Goal: Task Accomplishment & Management: Manage account settings

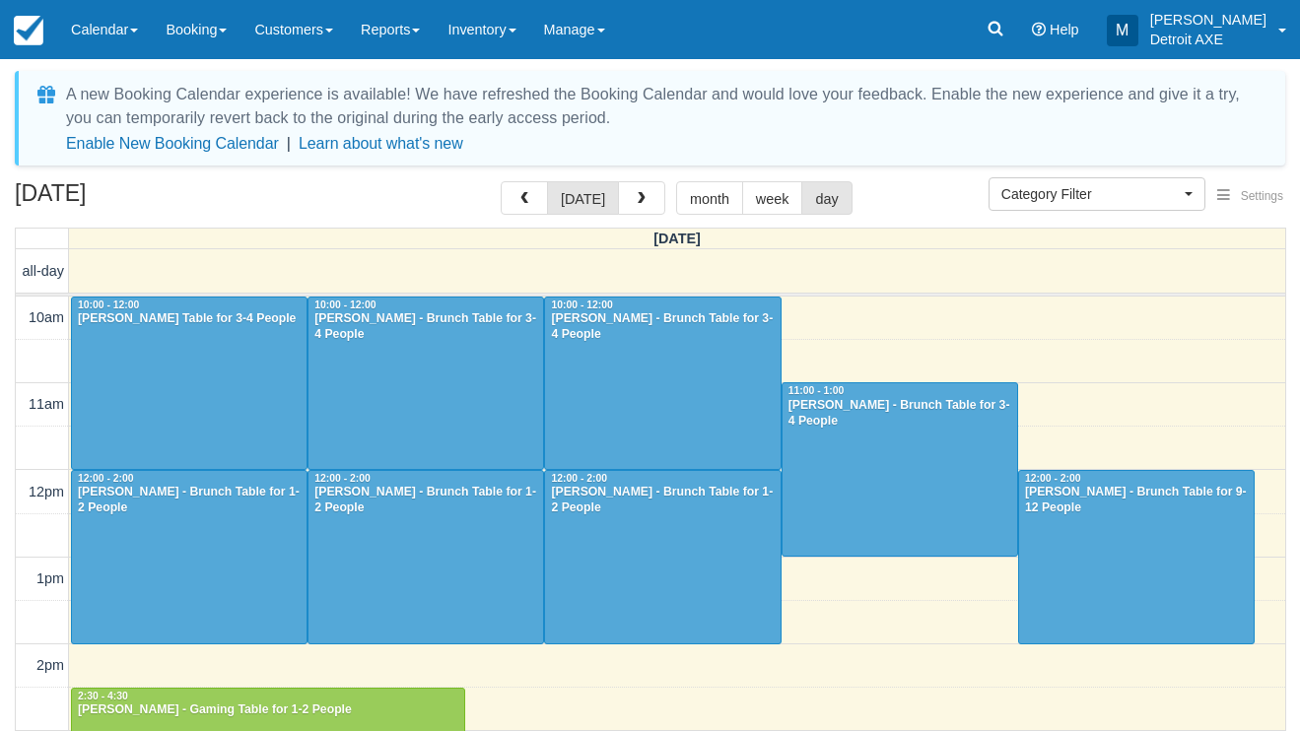
select select
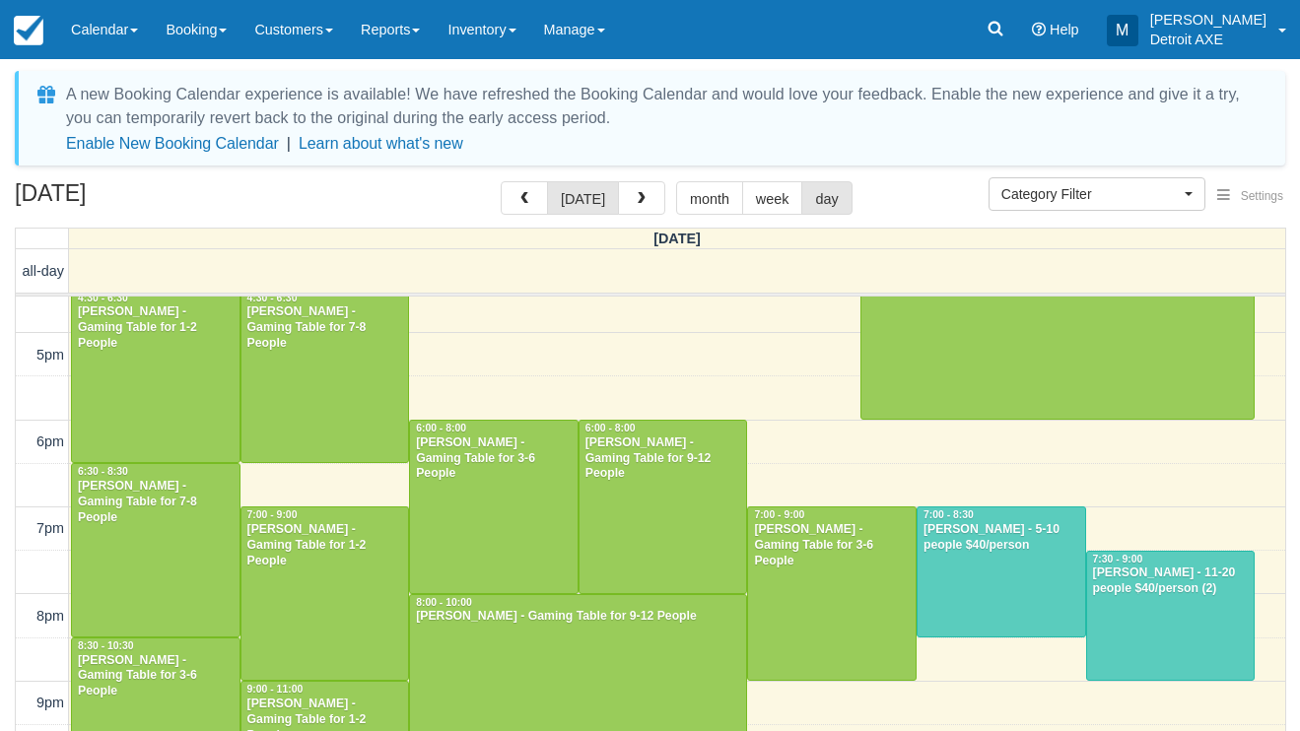
scroll to position [575, 0]
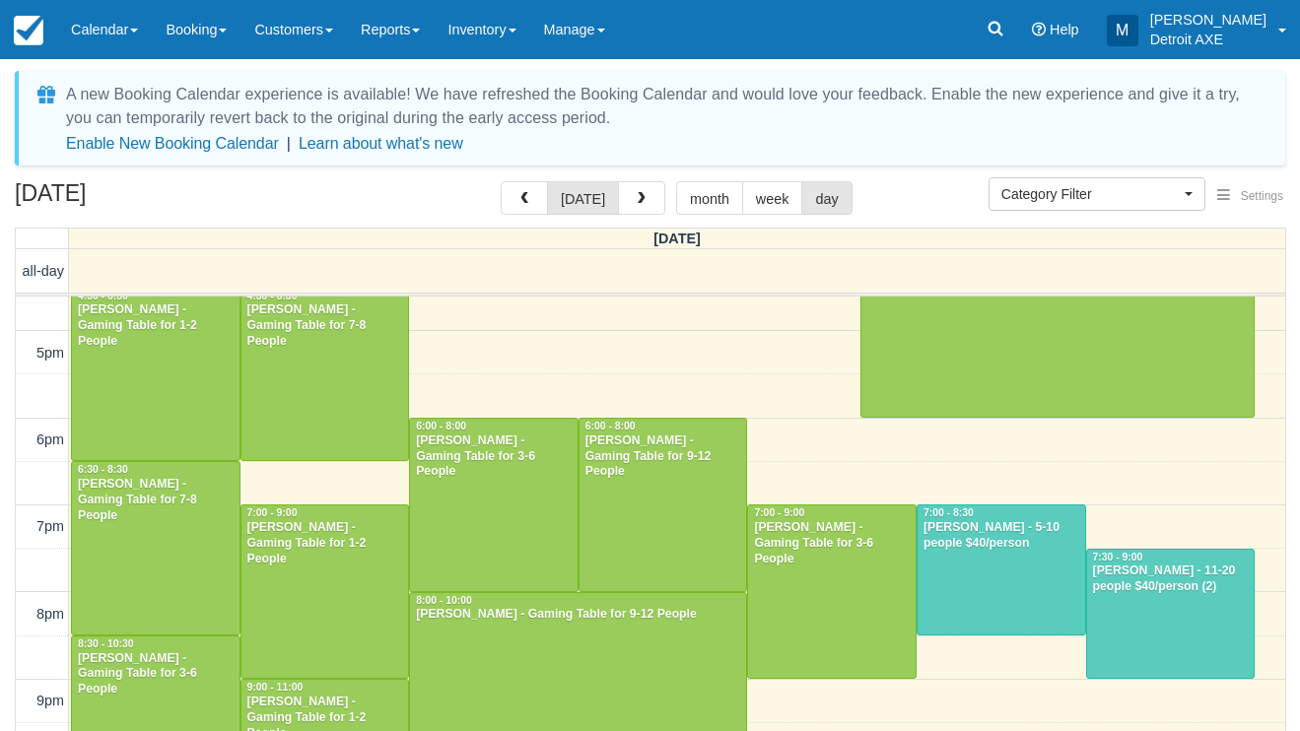
click at [1005, 527] on div "[PERSON_NAME] - 5-10 people $40/person" at bounding box center [1001, 536] width 158 height 32
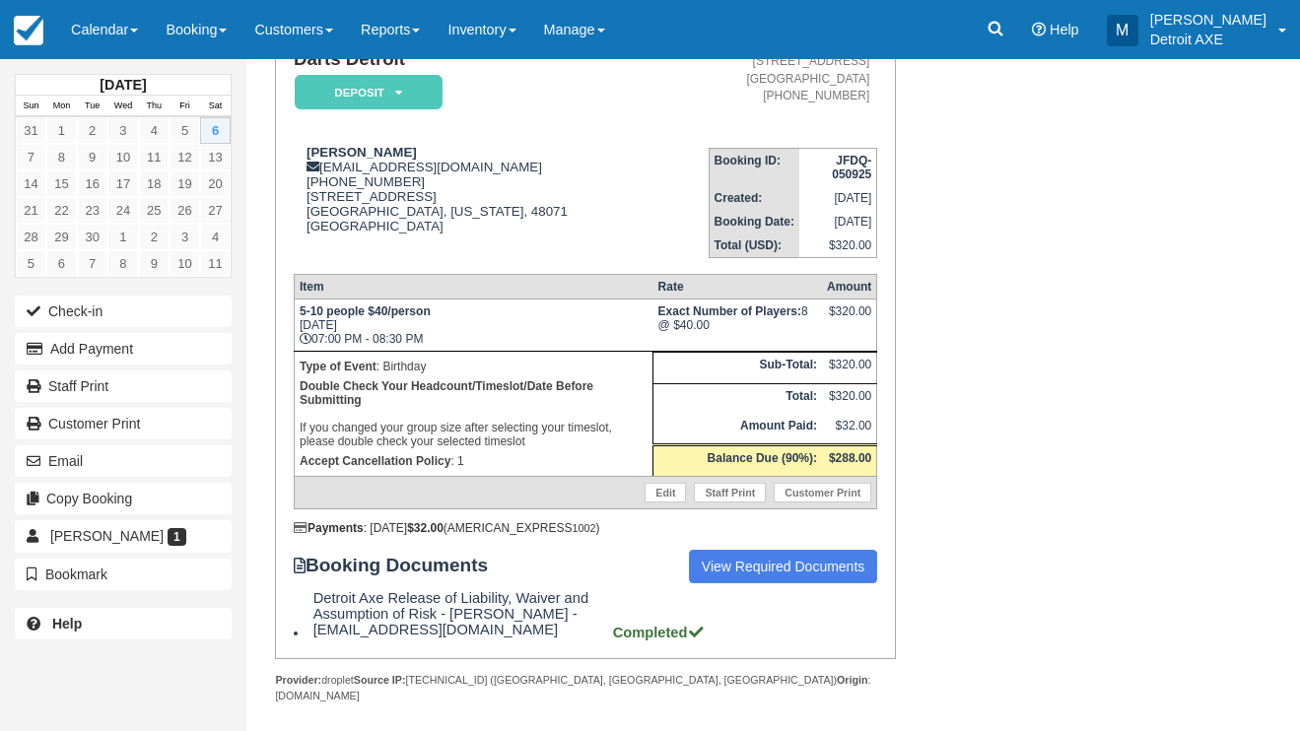
scroll to position [181, 0]
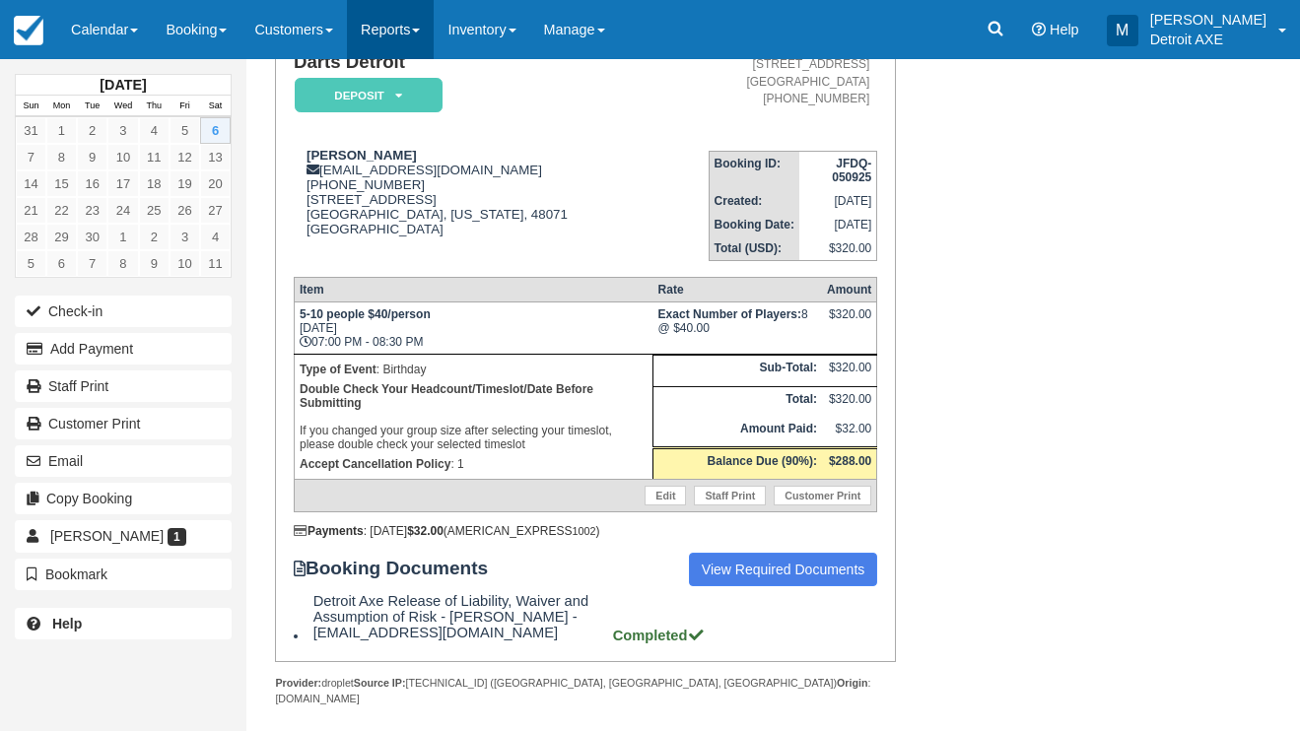
click at [374, 31] on link "Reports" at bounding box center [390, 29] width 87 height 59
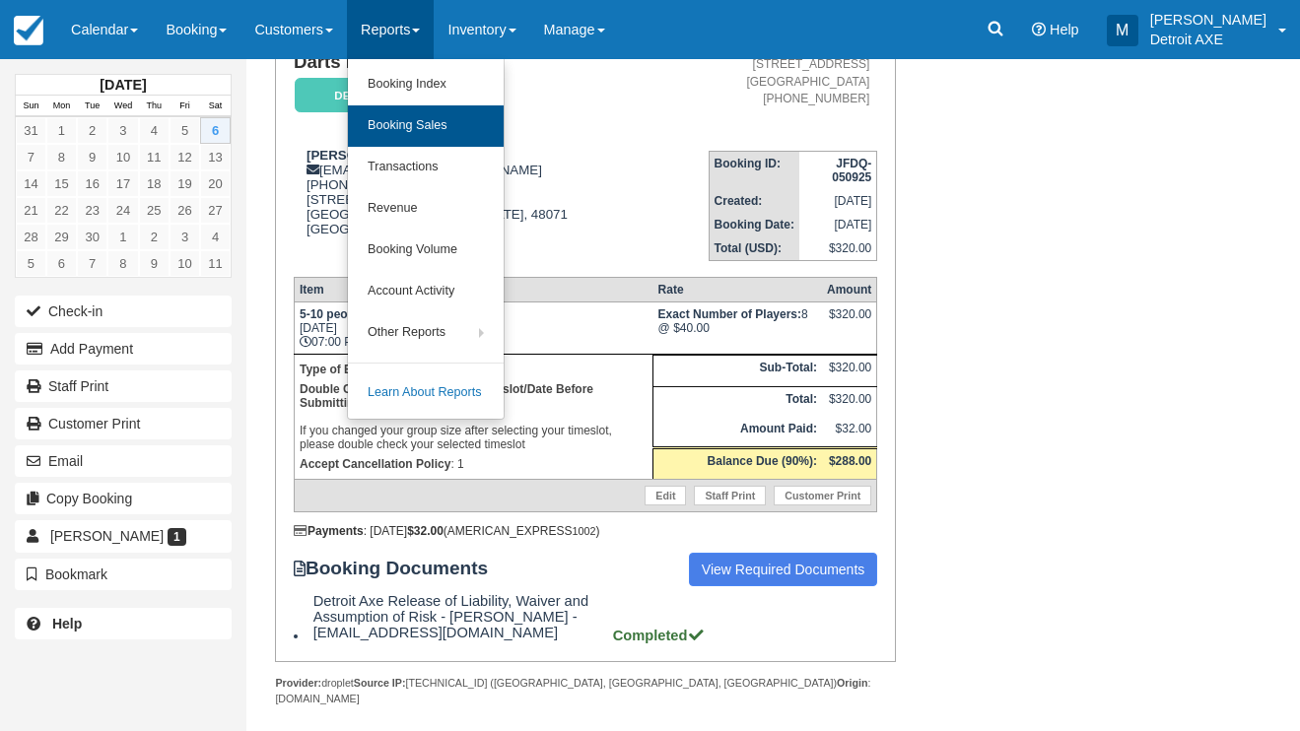
click at [397, 128] on link "Booking Sales" at bounding box center [426, 125] width 156 height 41
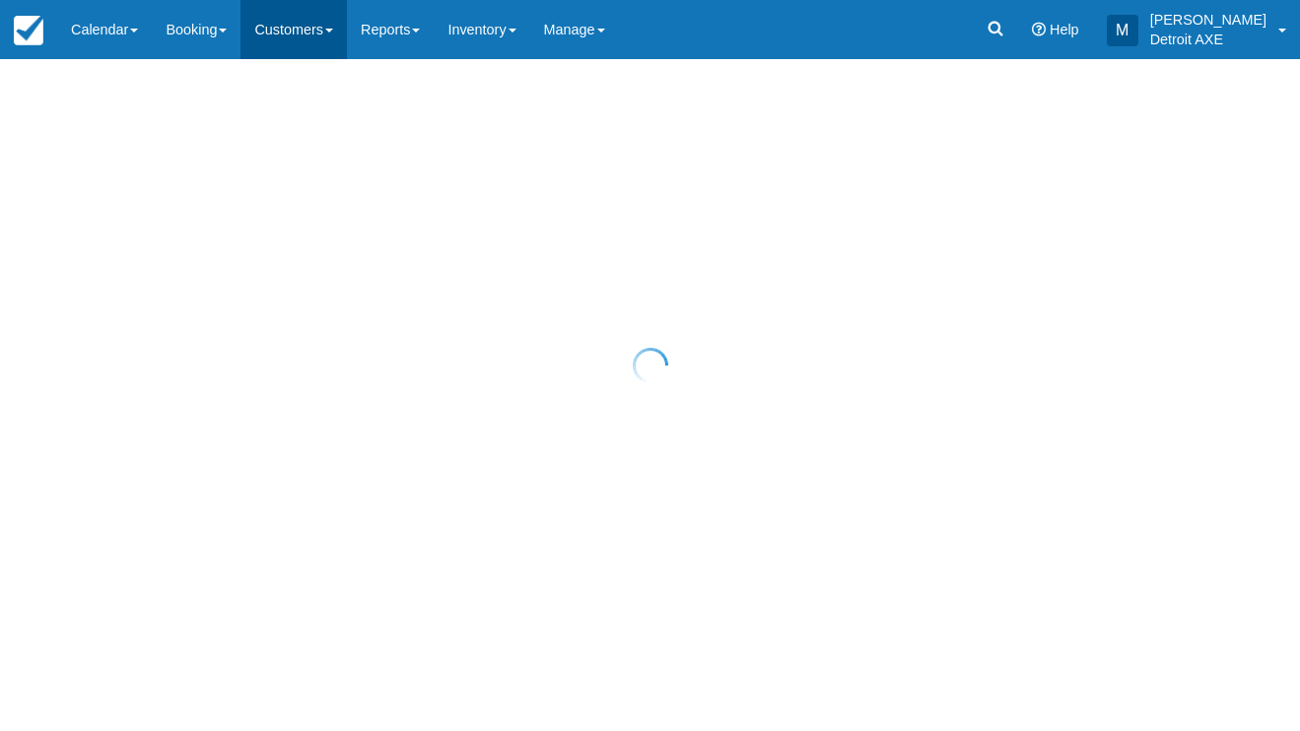
select select "20"
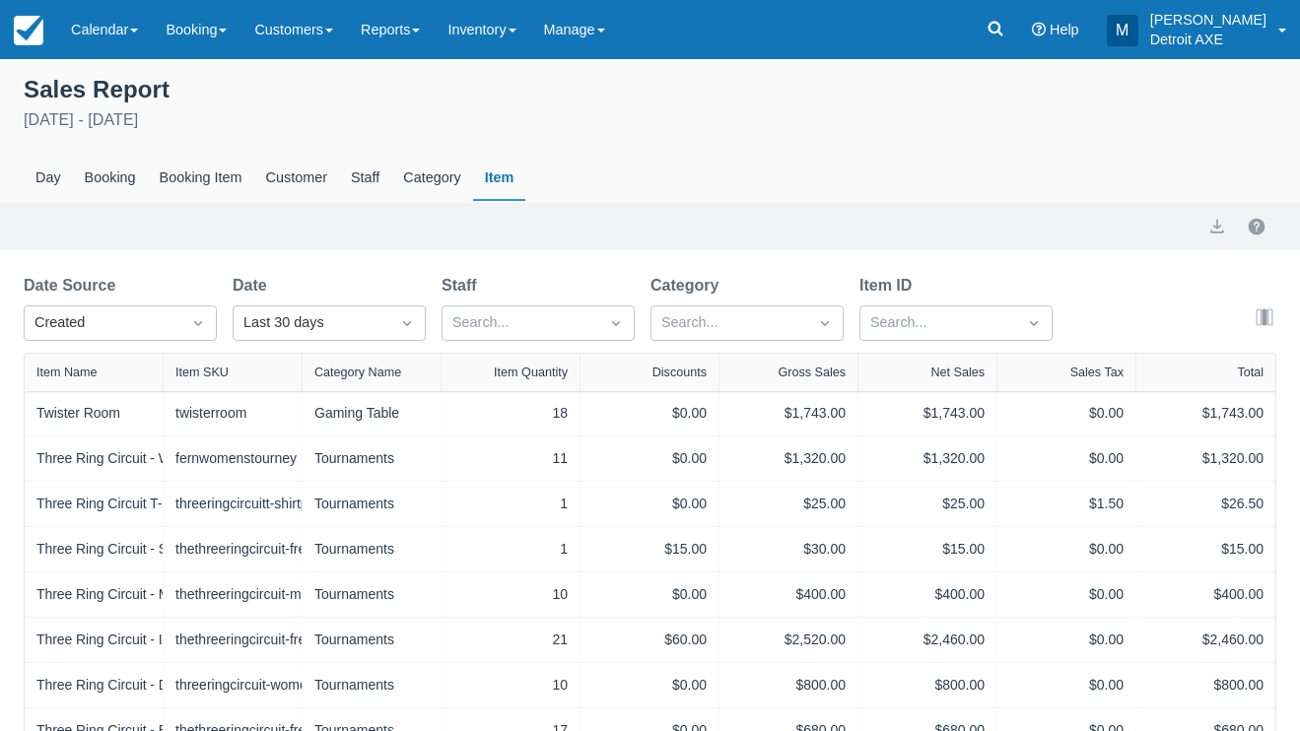
click at [477, 100] on div "Sales Report" at bounding box center [650, 88] width 1252 height 34
click at [121, 20] on link "Calendar" at bounding box center [104, 29] width 95 height 59
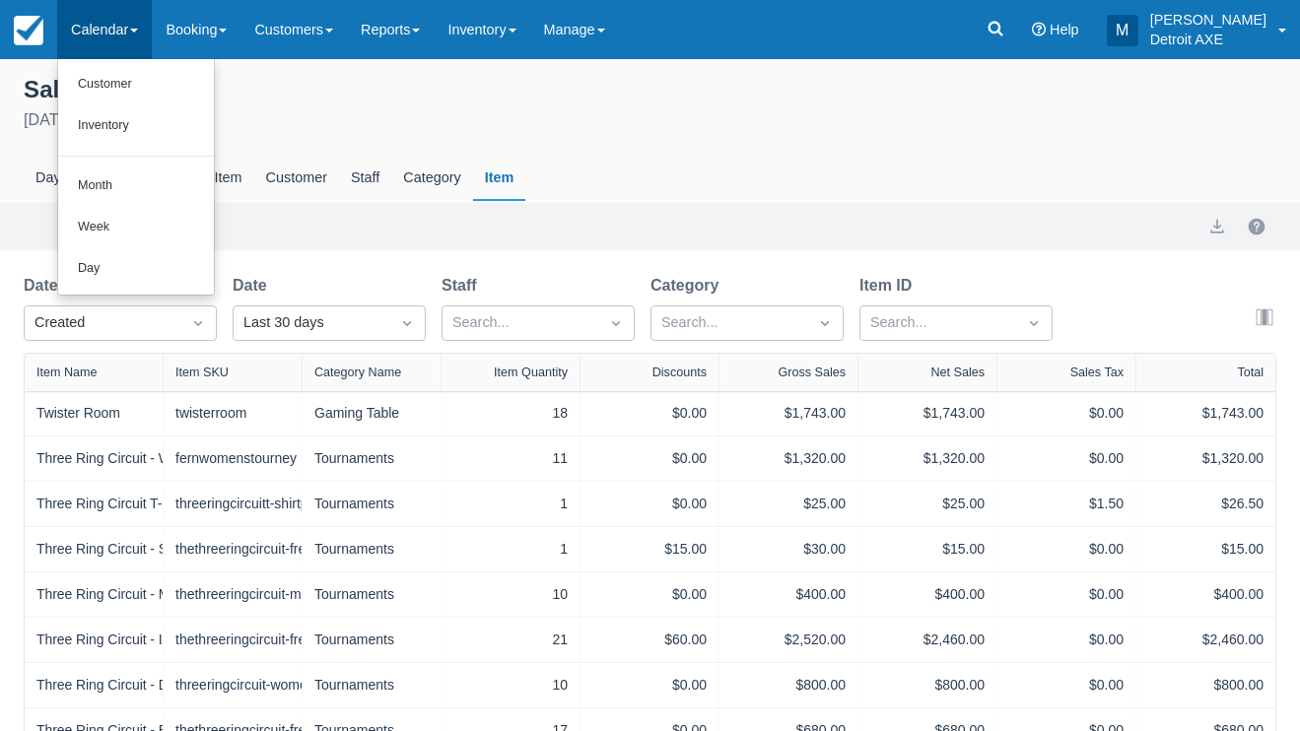
click at [134, 270] on link "Day" at bounding box center [136, 268] width 156 height 41
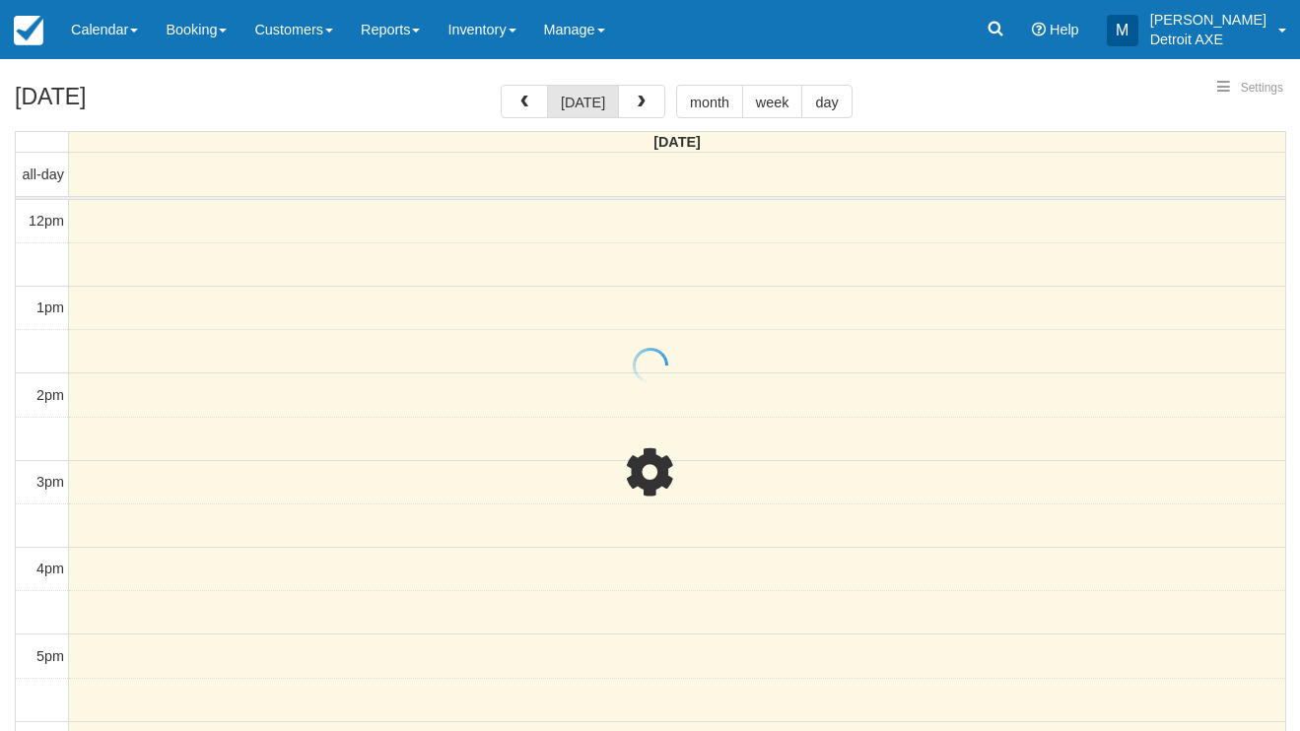
select select
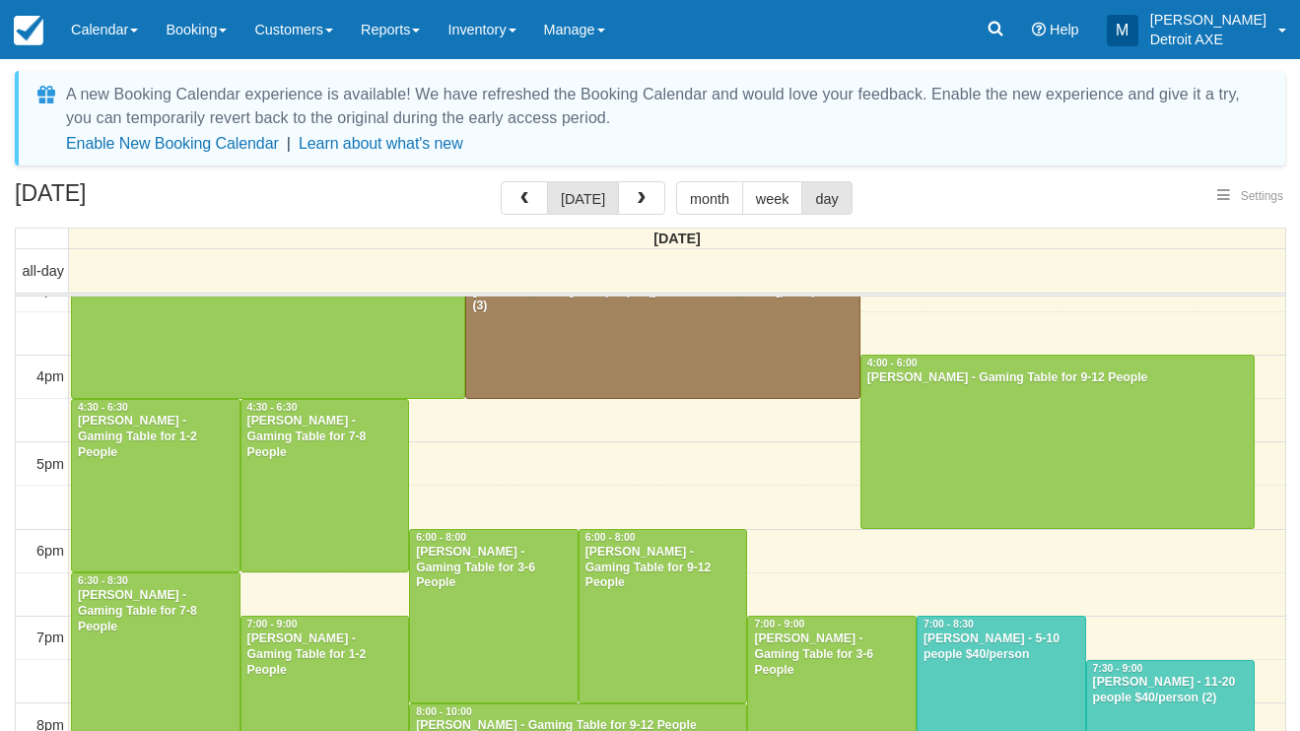
select select
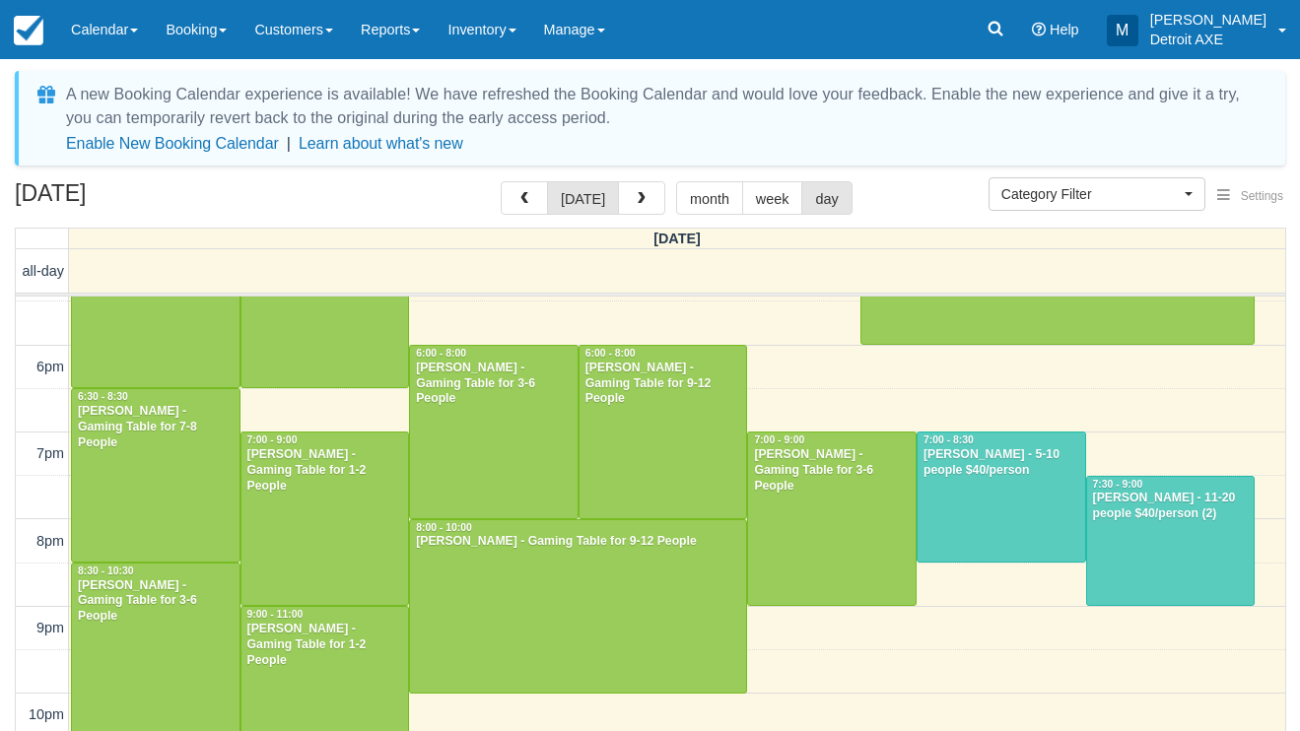
scroll to position [647, 0]
click at [1213, 558] on div at bounding box center [1171, 541] width 168 height 129
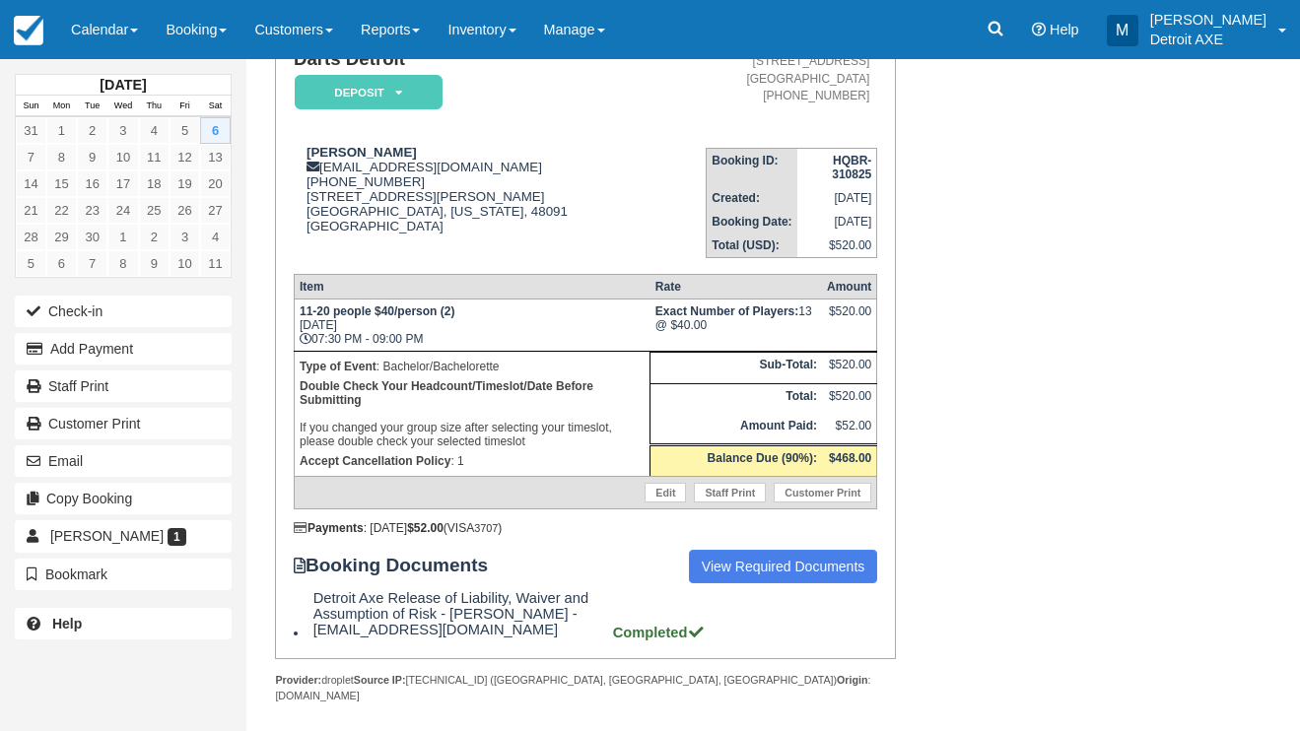
scroll to position [181, 0]
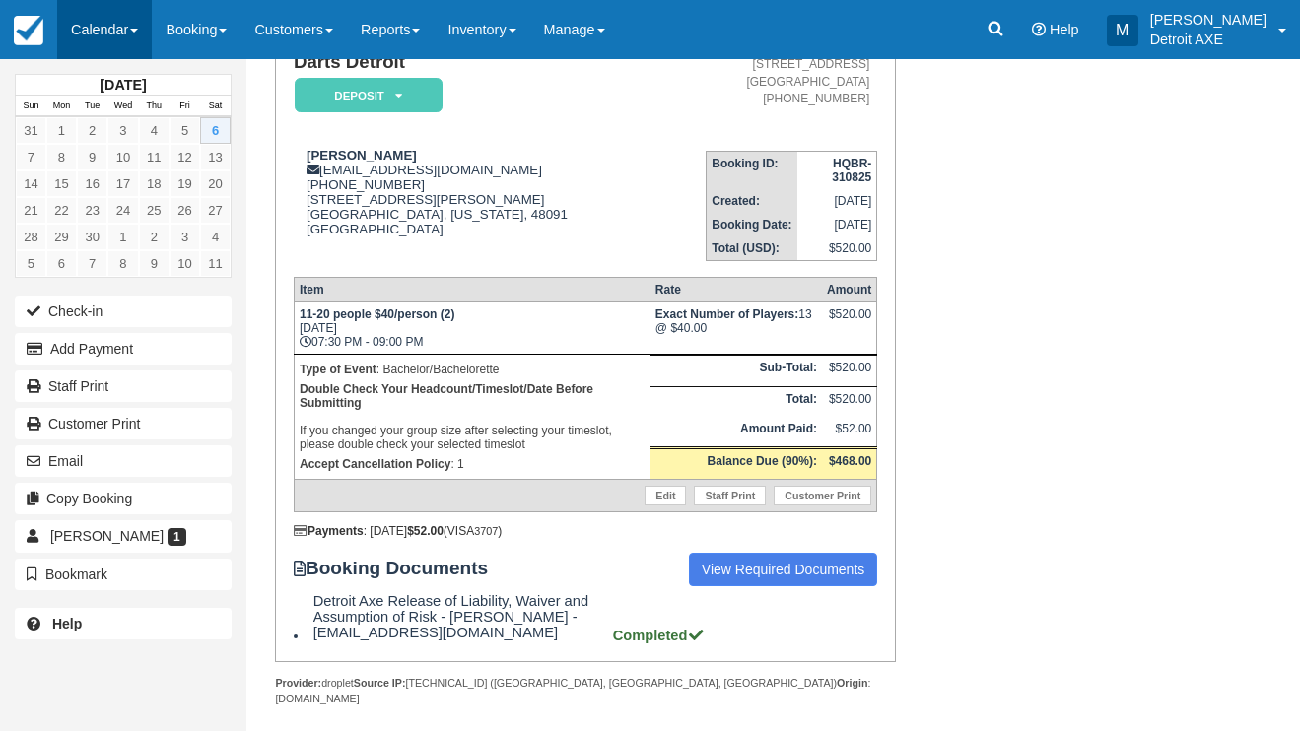
click at [111, 36] on link "Calendar" at bounding box center [104, 29] width 95 height 59
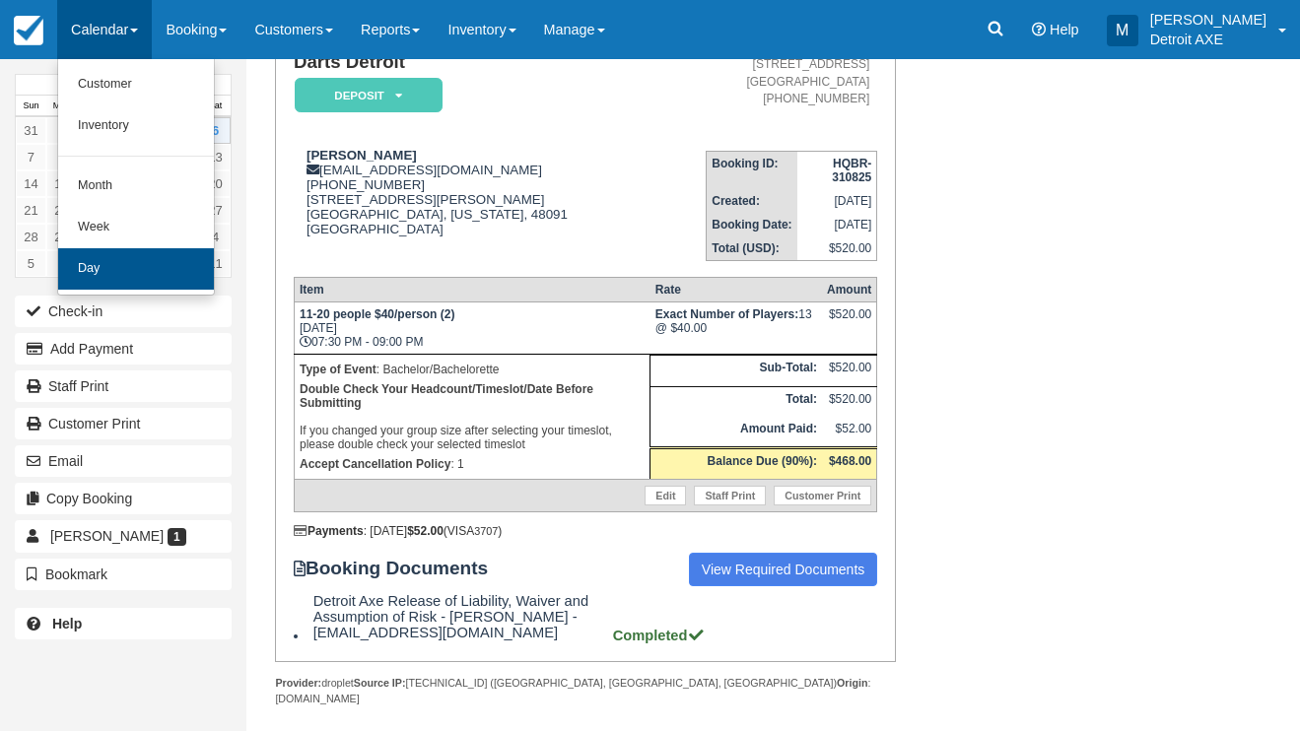
click at [137, 269] on link "Day" at bounding box center [136, 268] width 156 height 41
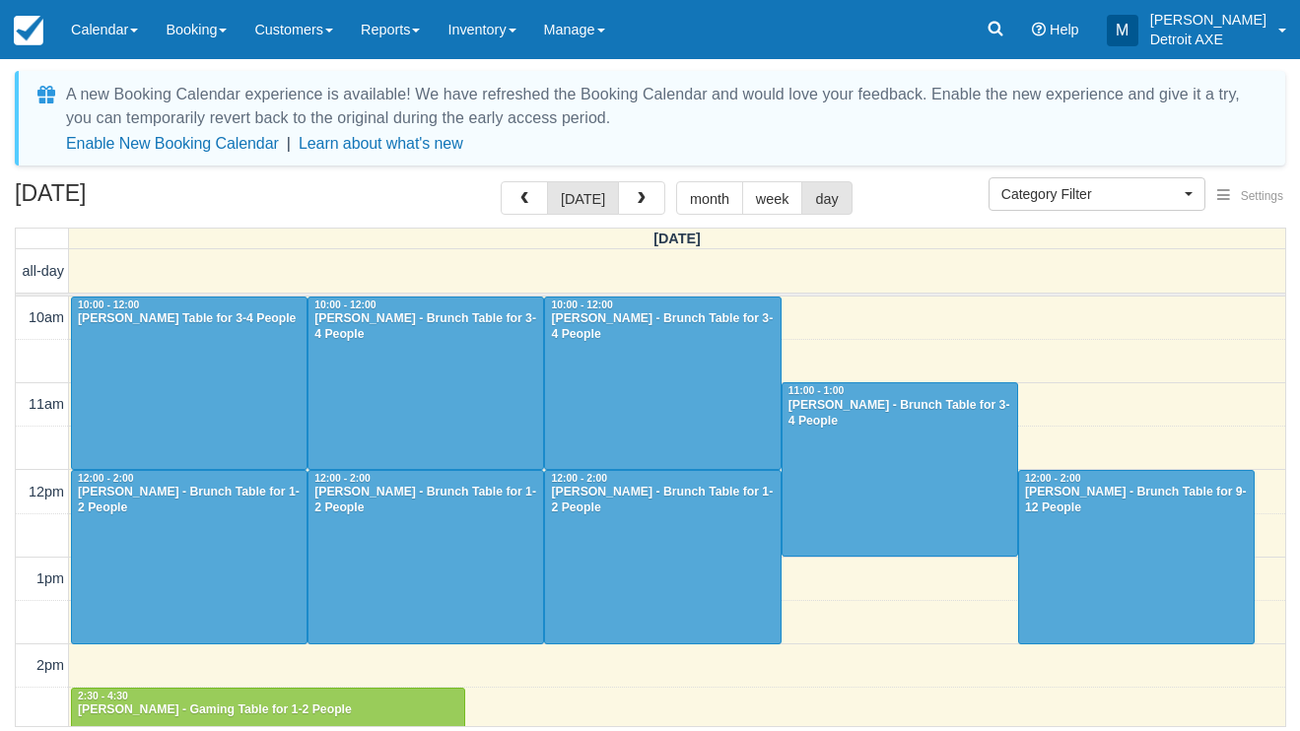
select select
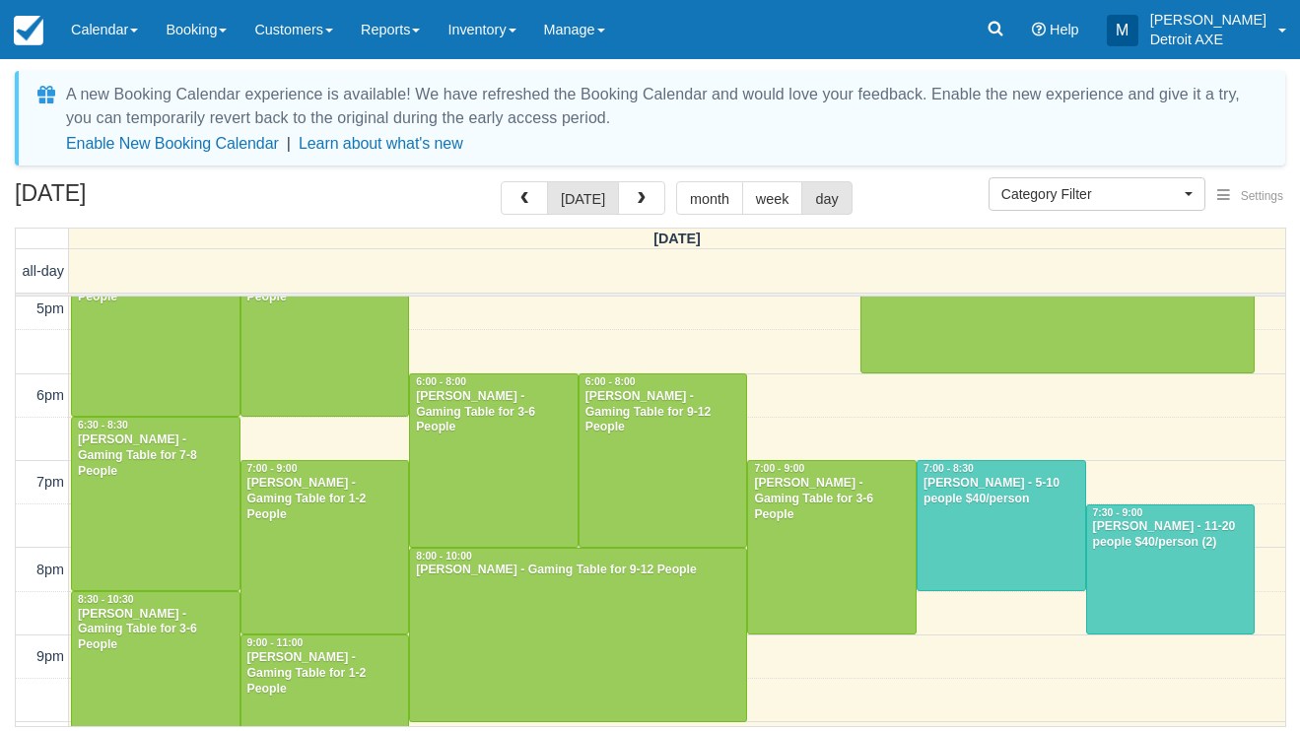
scroll to position [642, 0]
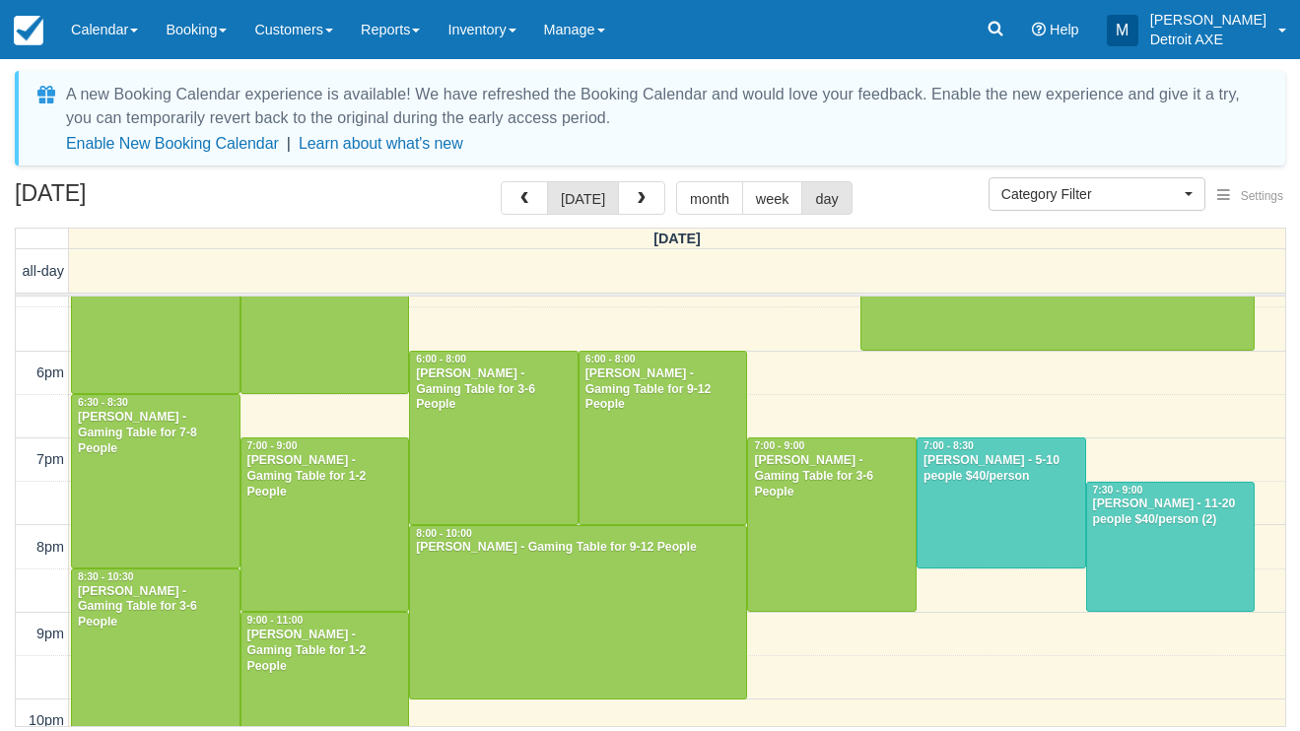
click at [1163, 512] on div "[PERSON_NAME] - 11-20 people $40/person (2)" at bounding box center [1171, 513] width 158 height 32
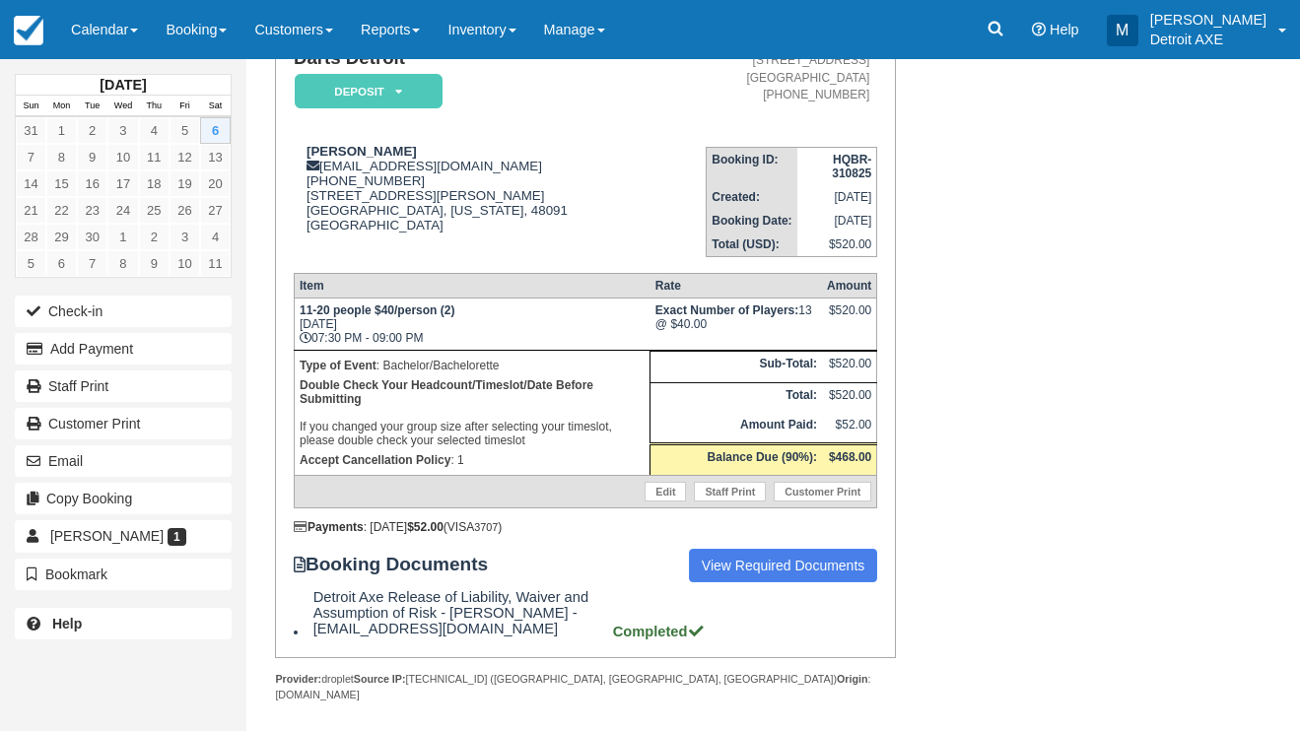
scroll to position [181, 0]
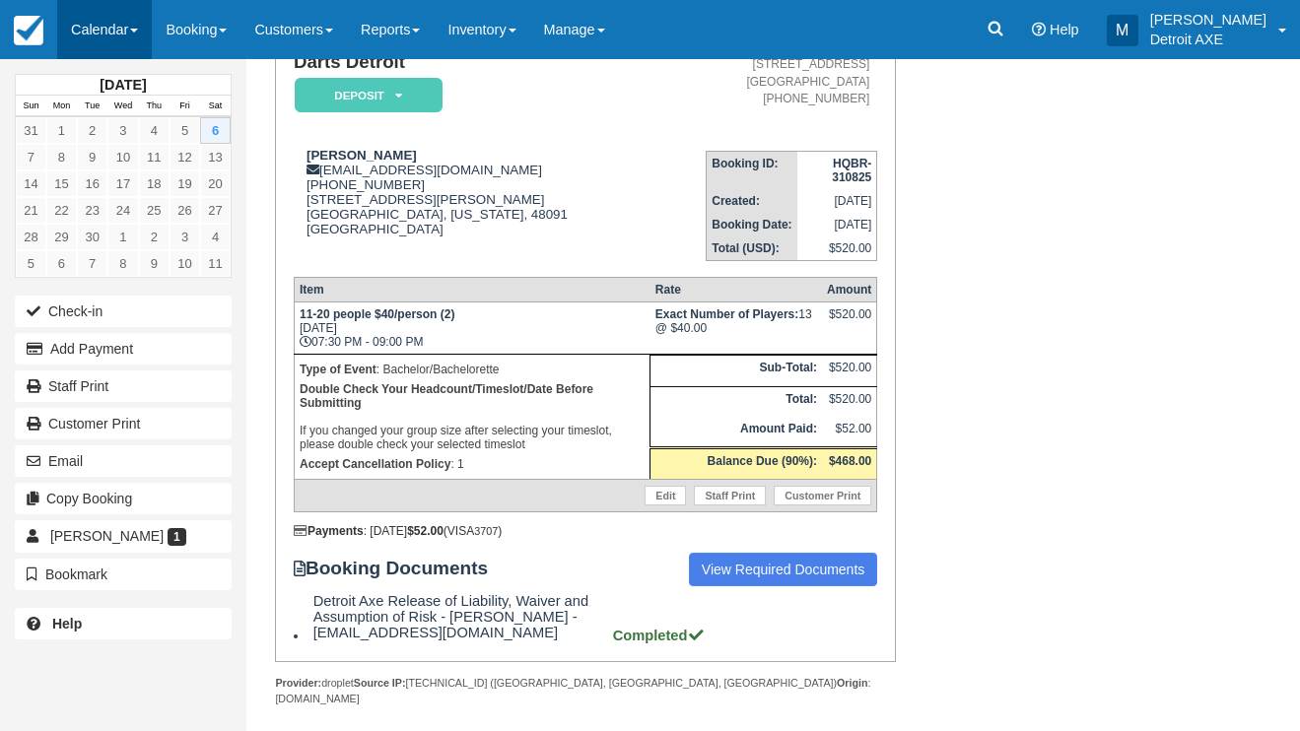
click at [101, 17] on link "Calendar" at bounding box center [104, 29] width 95 height 59
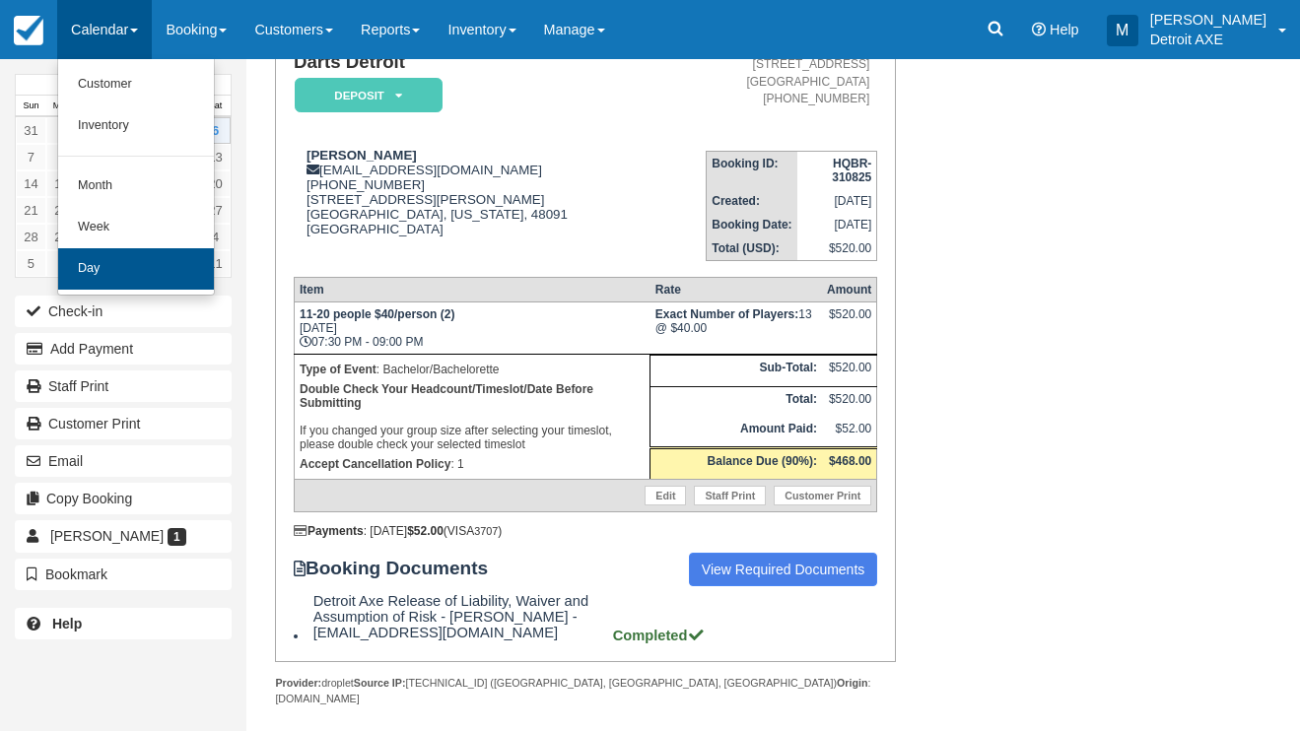
click at [118, 274] on link "Day" at bounding box center [136, 268] width 156 height 41
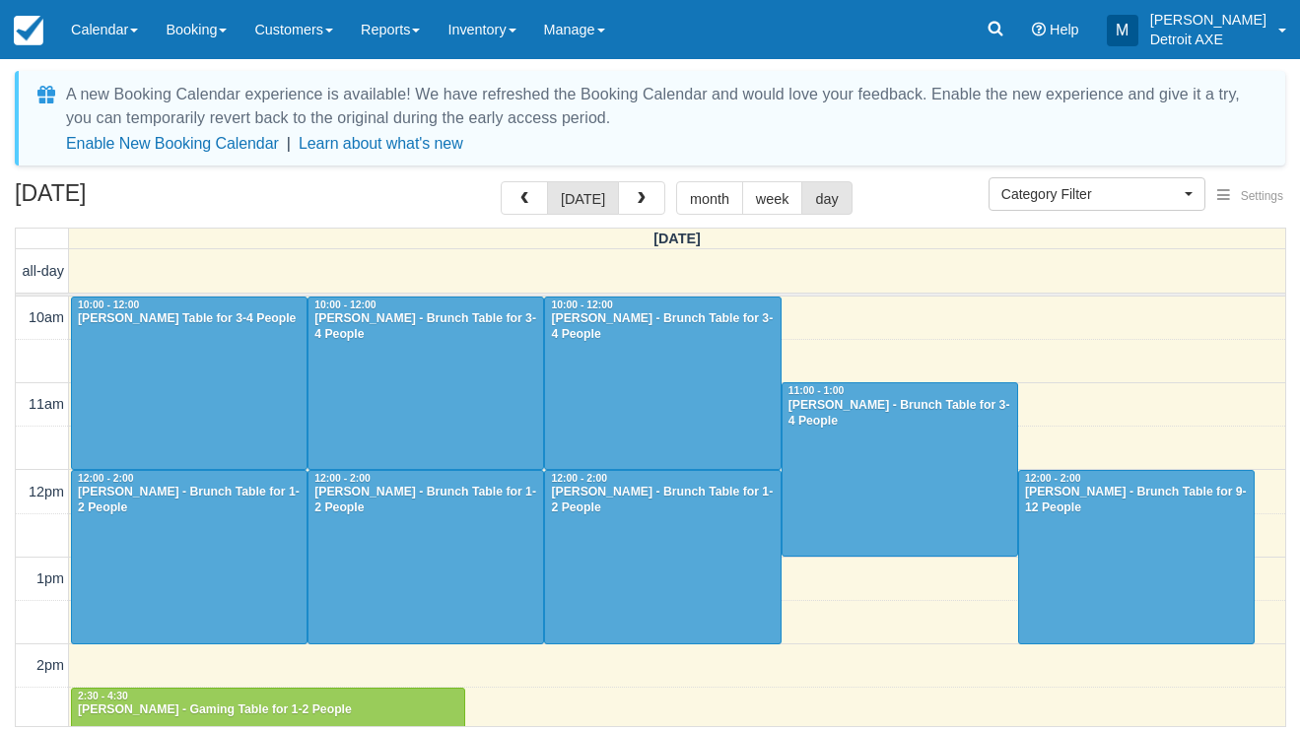
select select
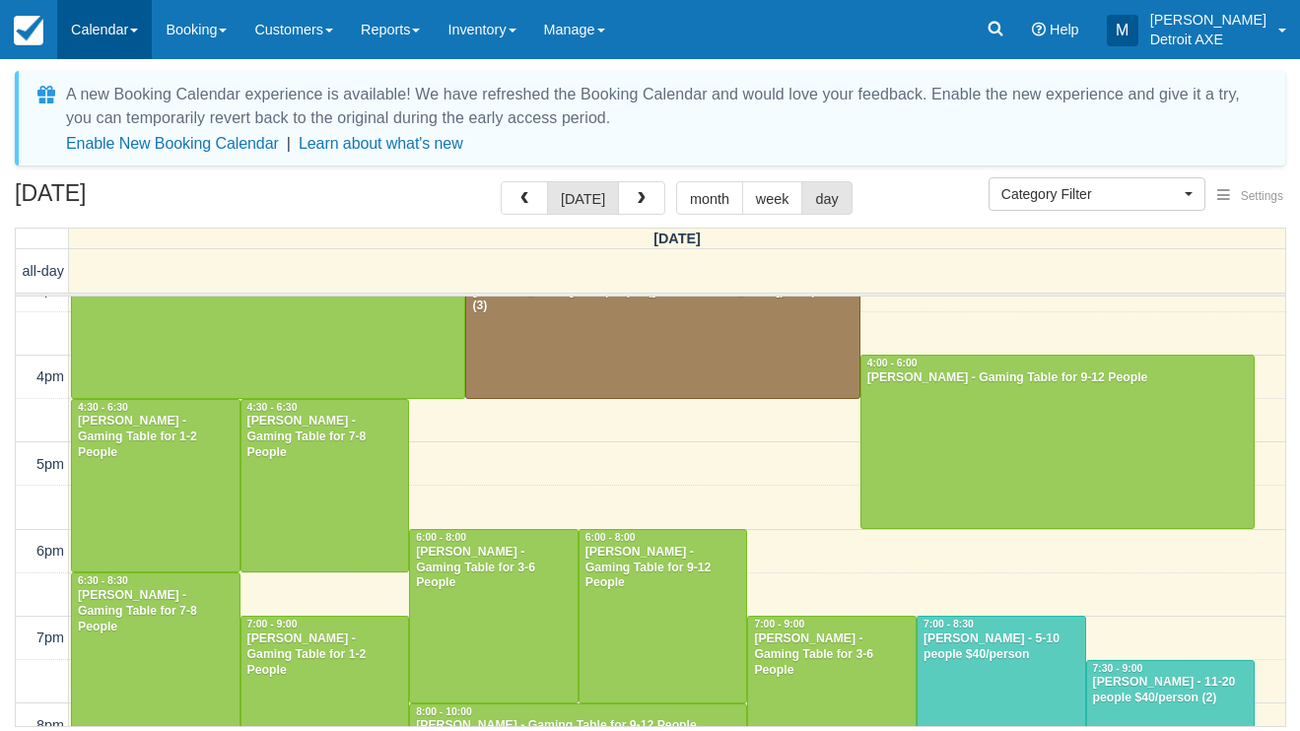
click at [118, 46] on link "Calendar" at bounding box center [104, 29] width 95 height 59
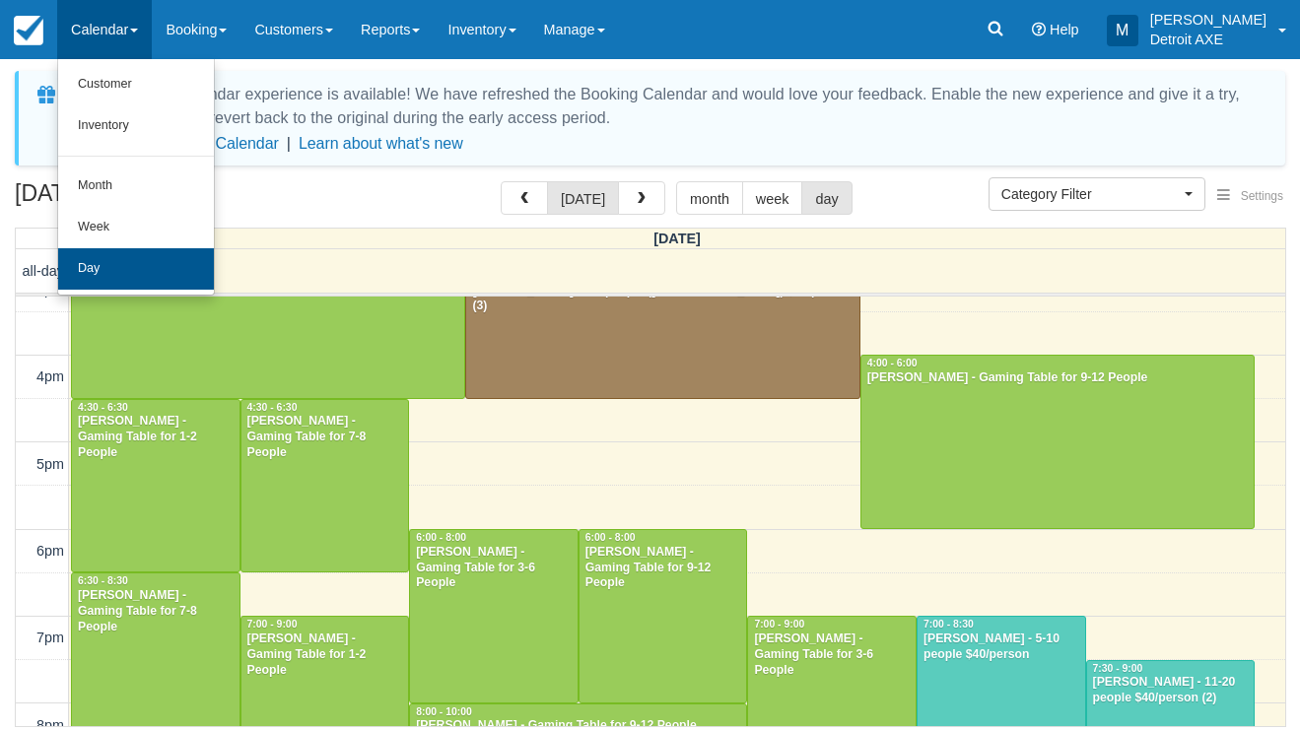
click at [125, 252] on link "Day" at bounding box center [136, 268] width 156 height 41
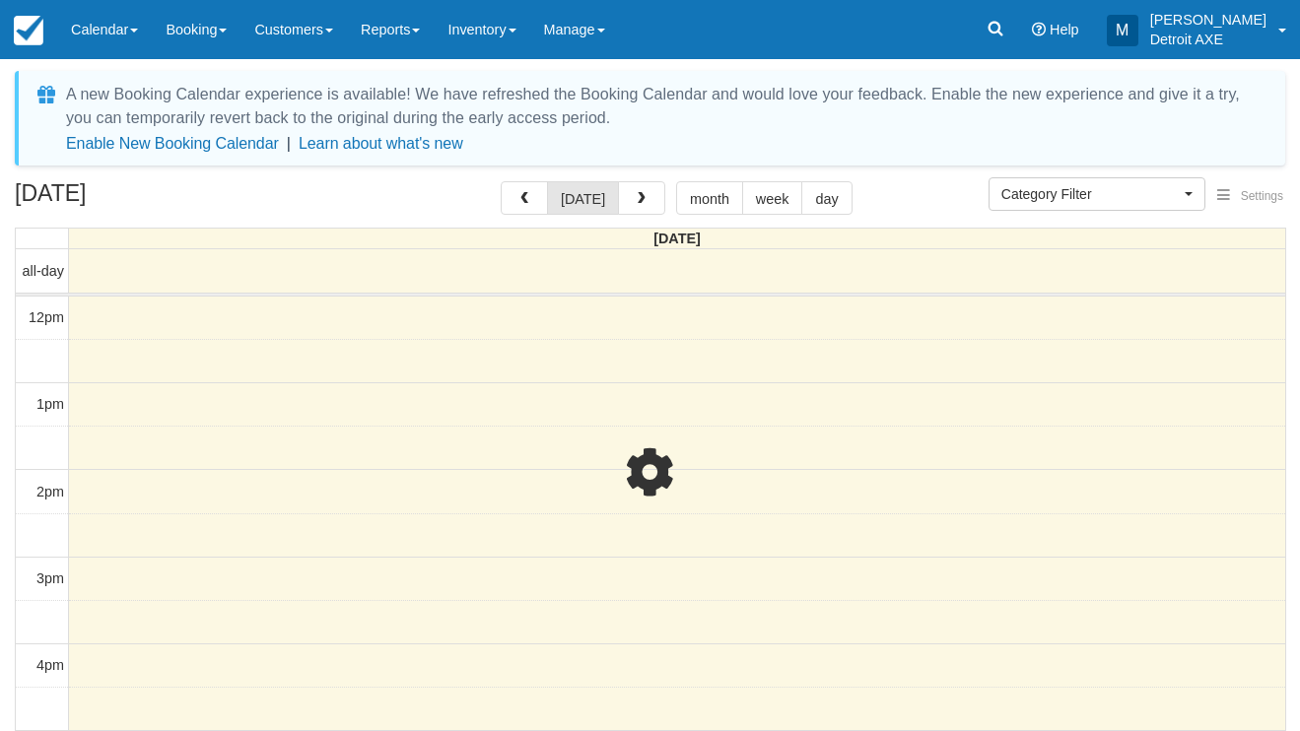
select select
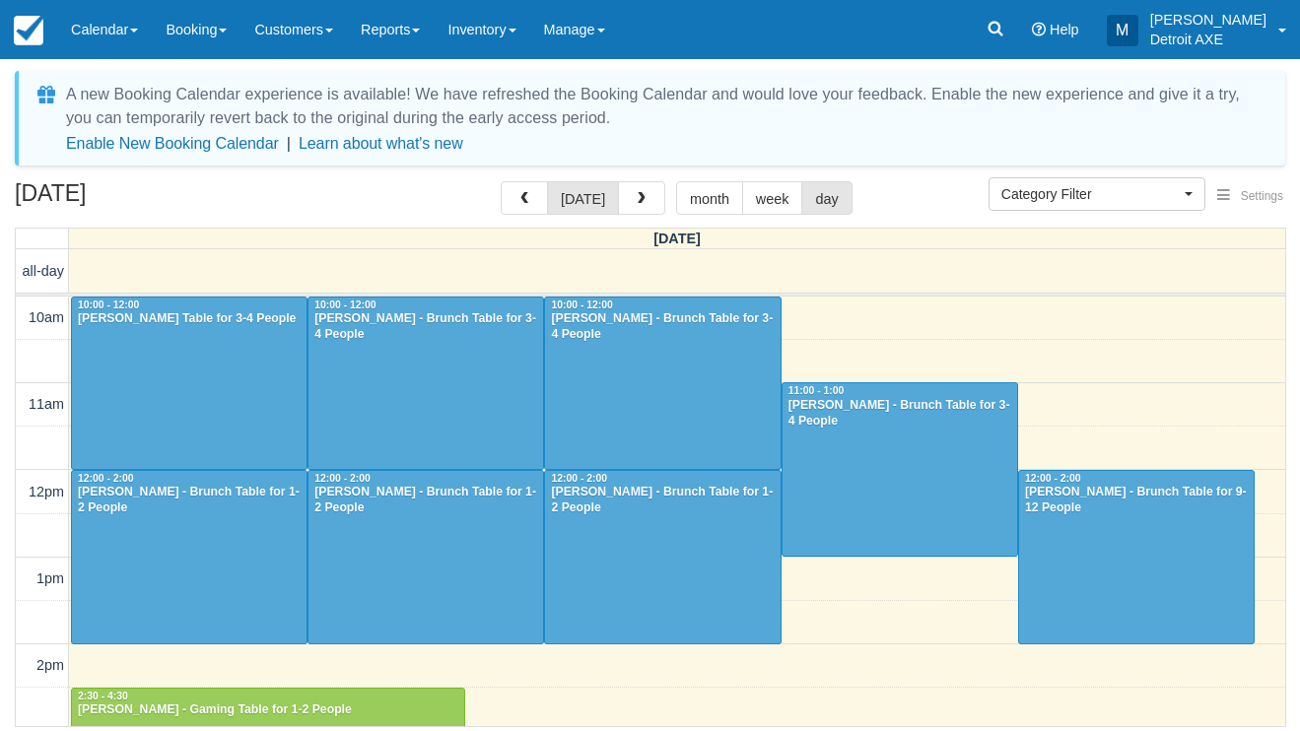
scroll to position [463, 0]
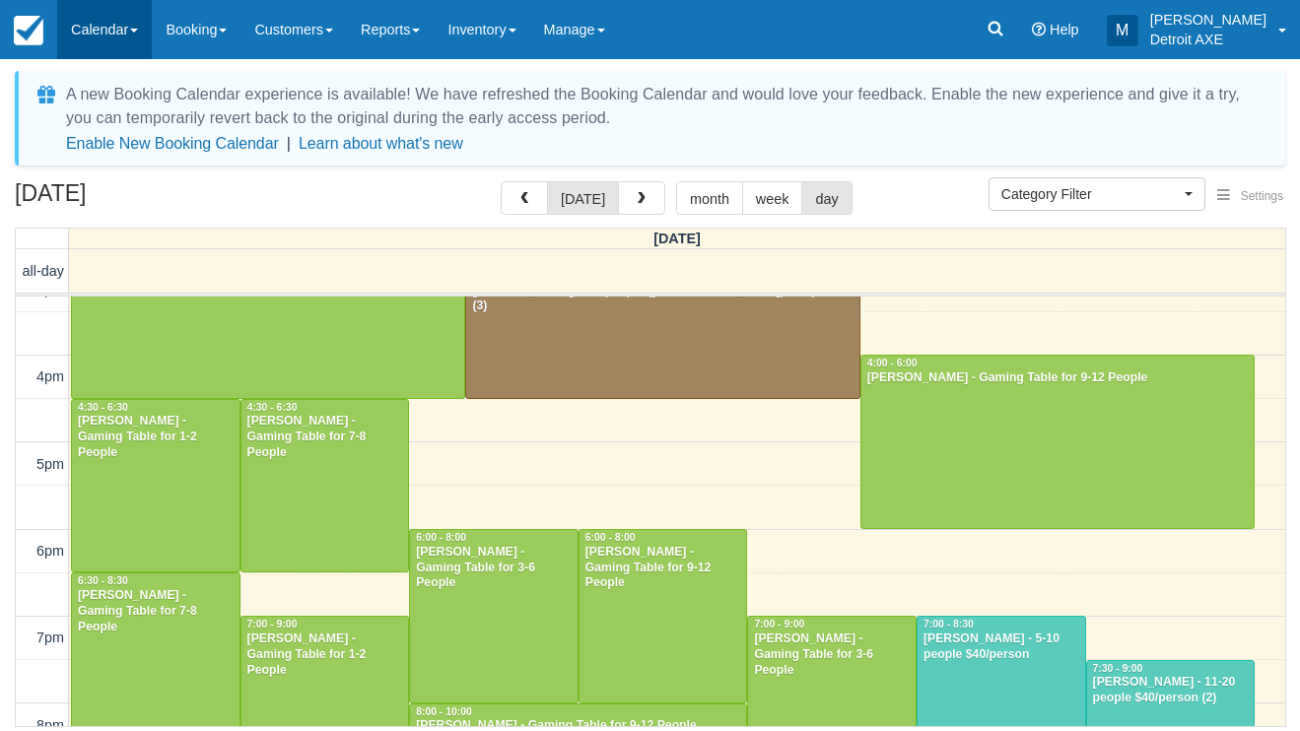
click at [142, 34] on link "Calendar" at bounding box center [104, 29] width 95 height 59
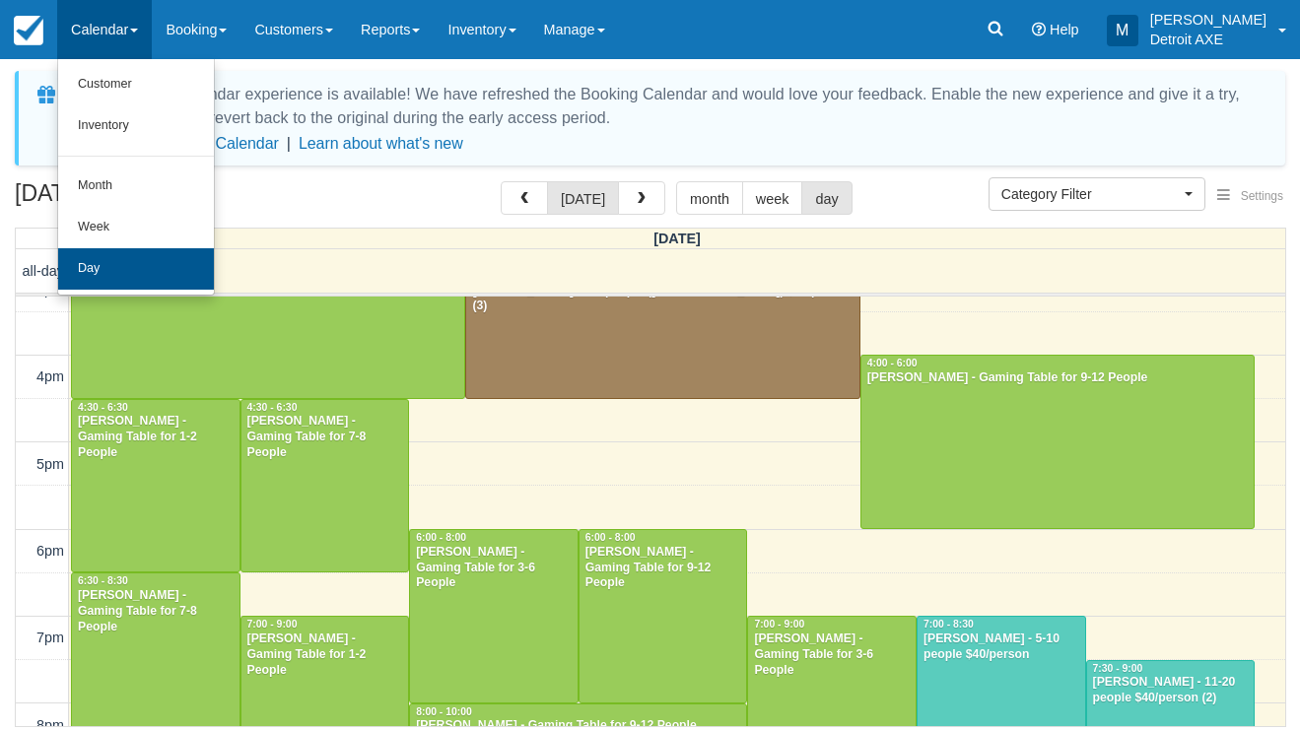
click at [145, 277] on link "Day" at bounding box center [136, 268] width 156 height 41
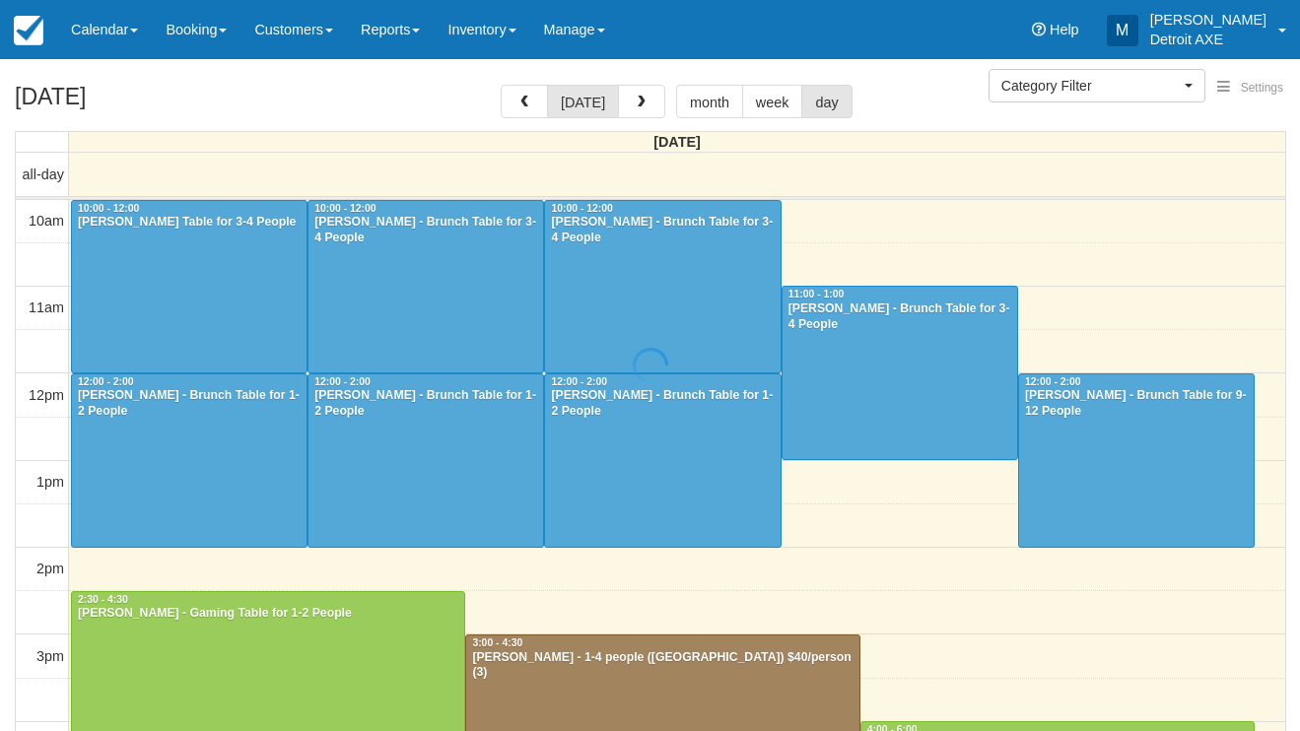
select select
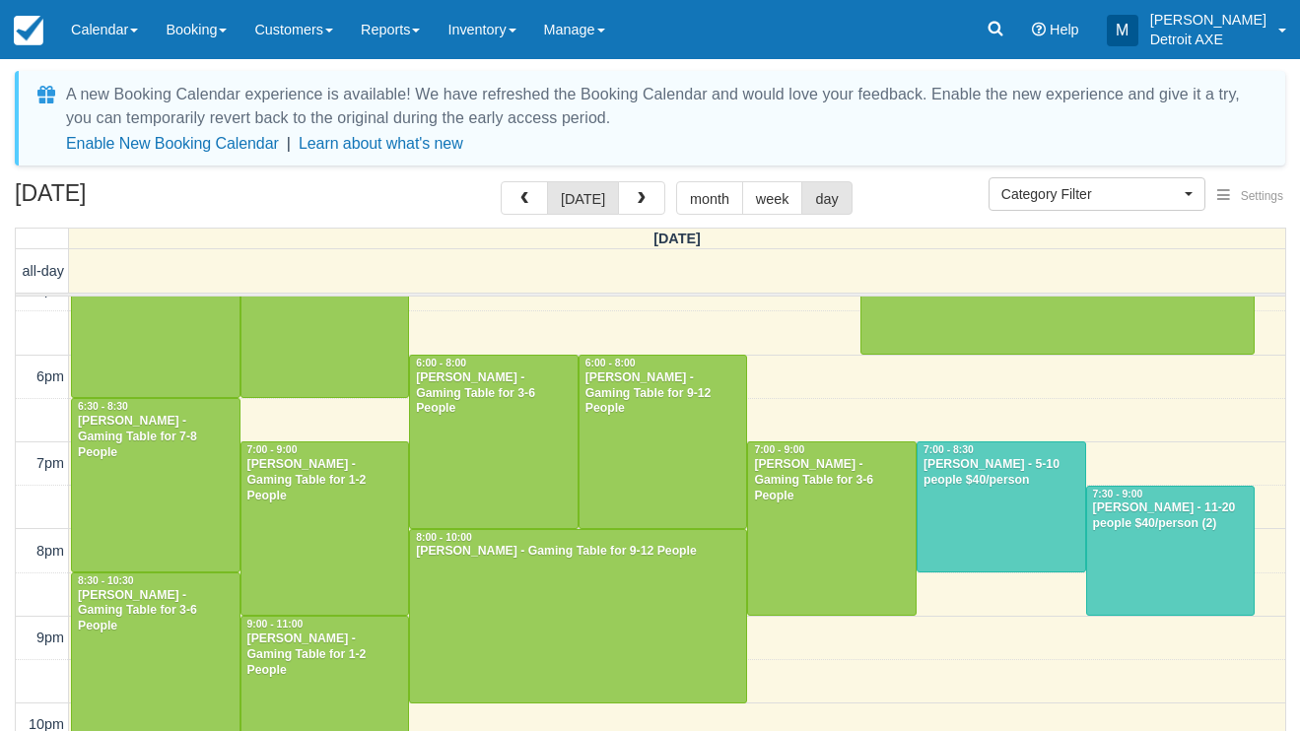
scroll to position [638, 0]
click at [128, 21] on link "Calendar" at bounding box center [104, 29] width 95 height 59
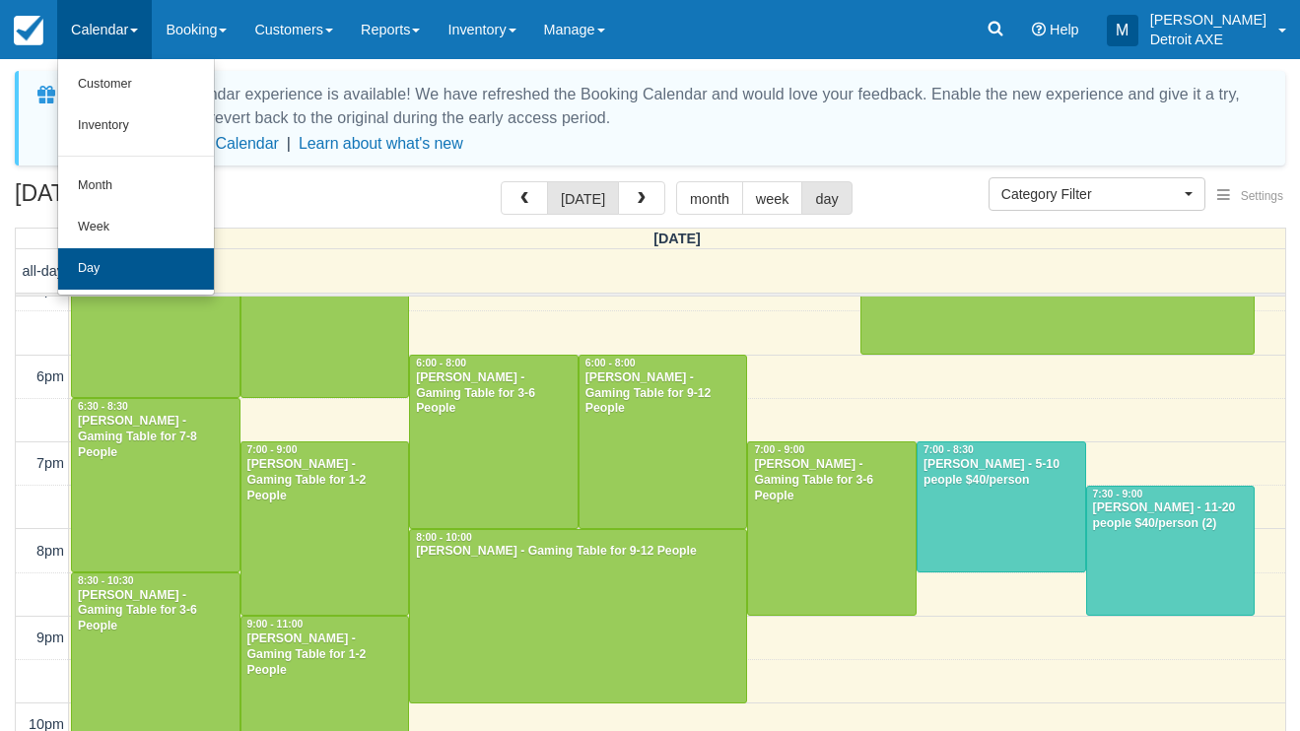
click at [144, 262] on link "Day" at bounding box center [136, 268] width 156 height 41
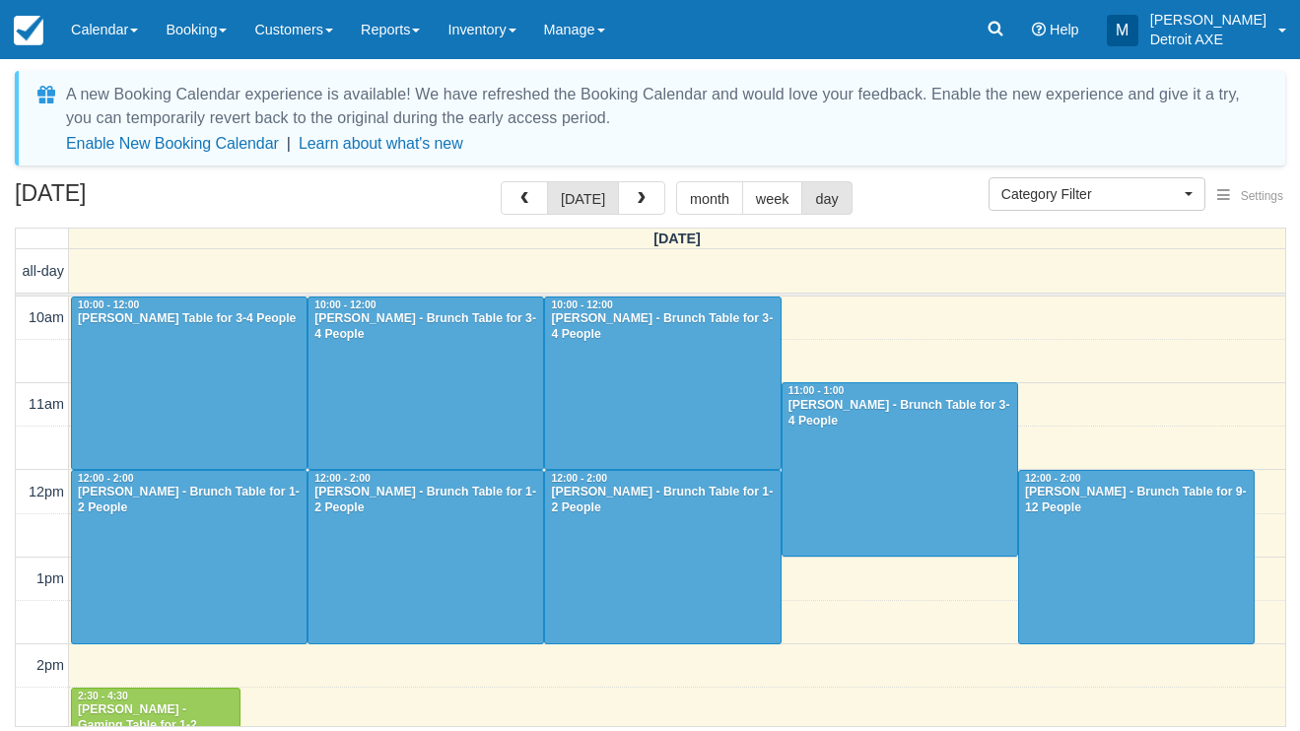
select select
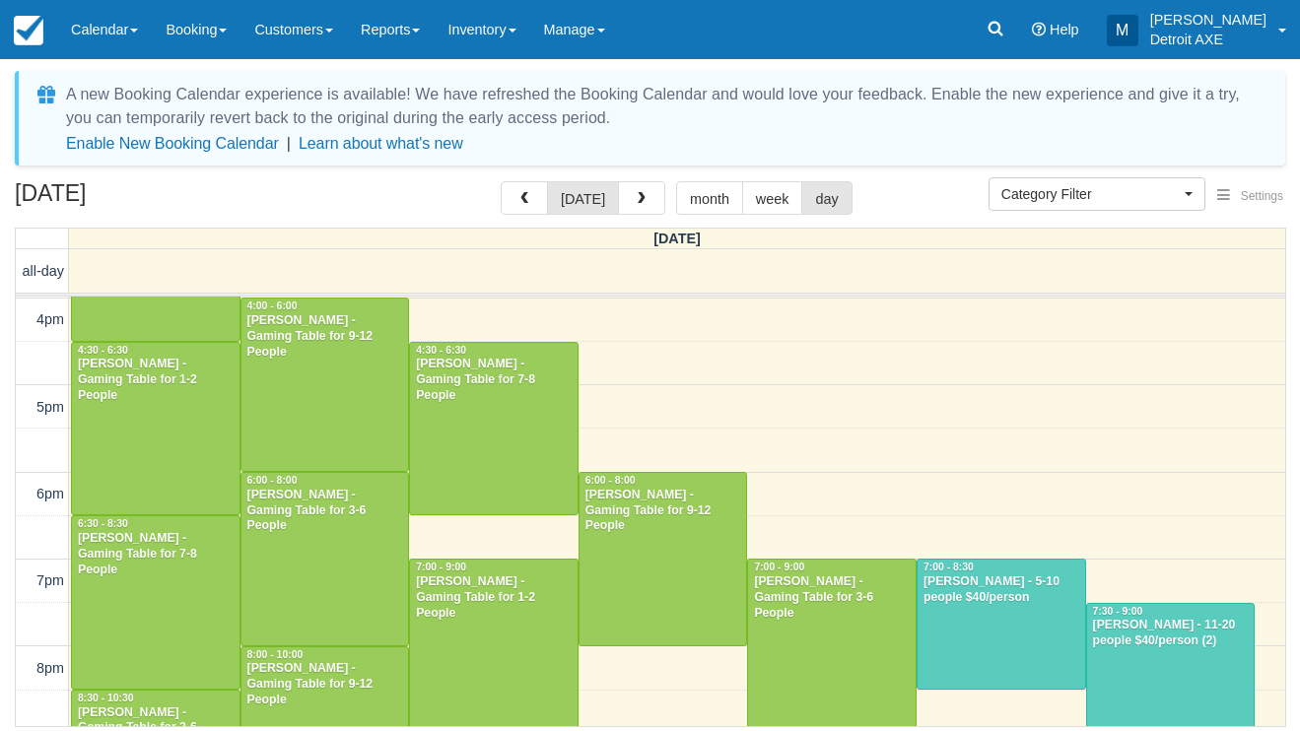
scroll to position [552, 0]
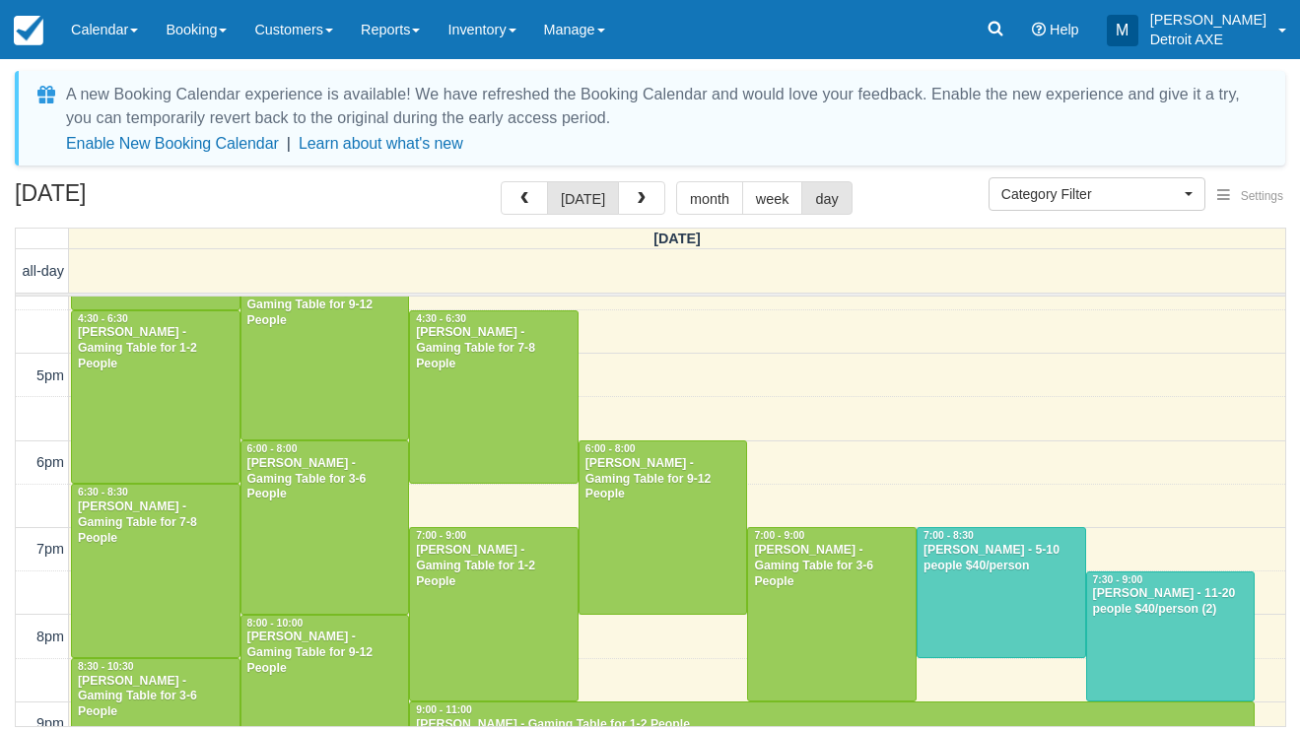
click at [1118, 657] on div at bounding box center [1171, 637] width 168 height 129
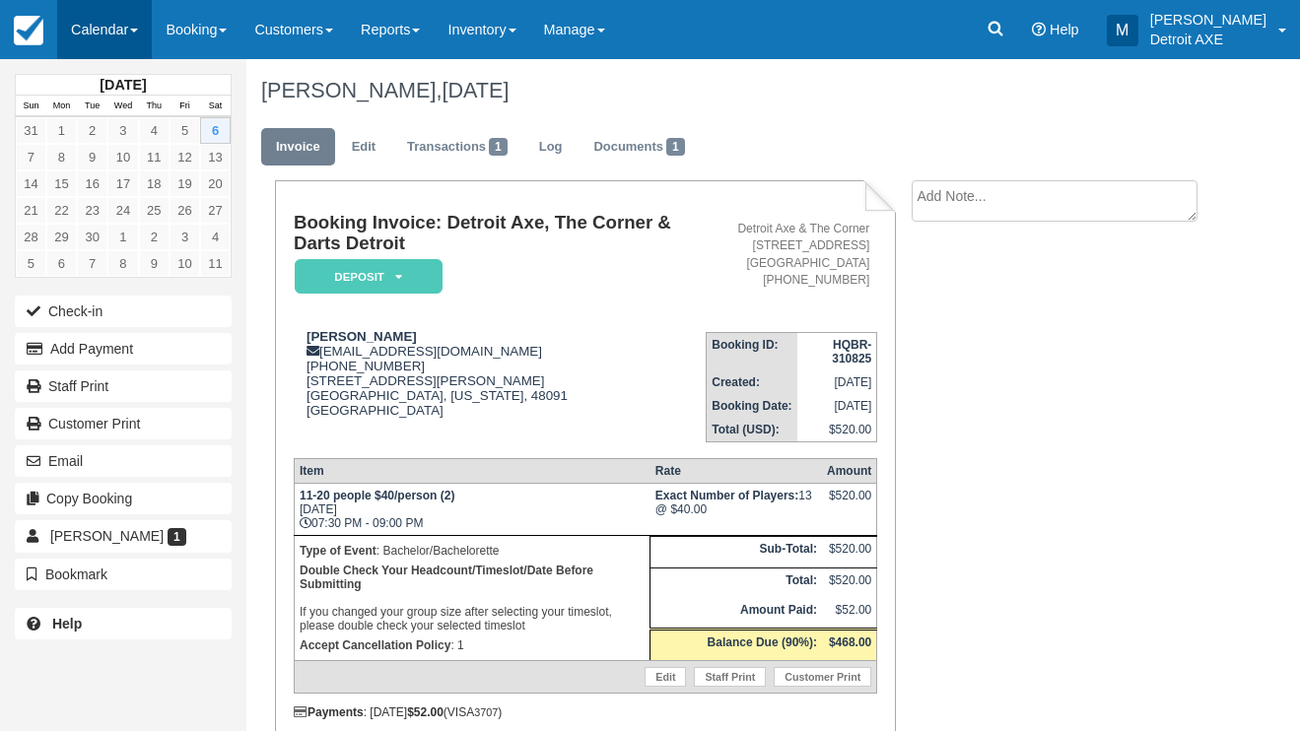
click at [88, 35] on link "Calendar" at bounding box center [104, 29] width 95 height 59
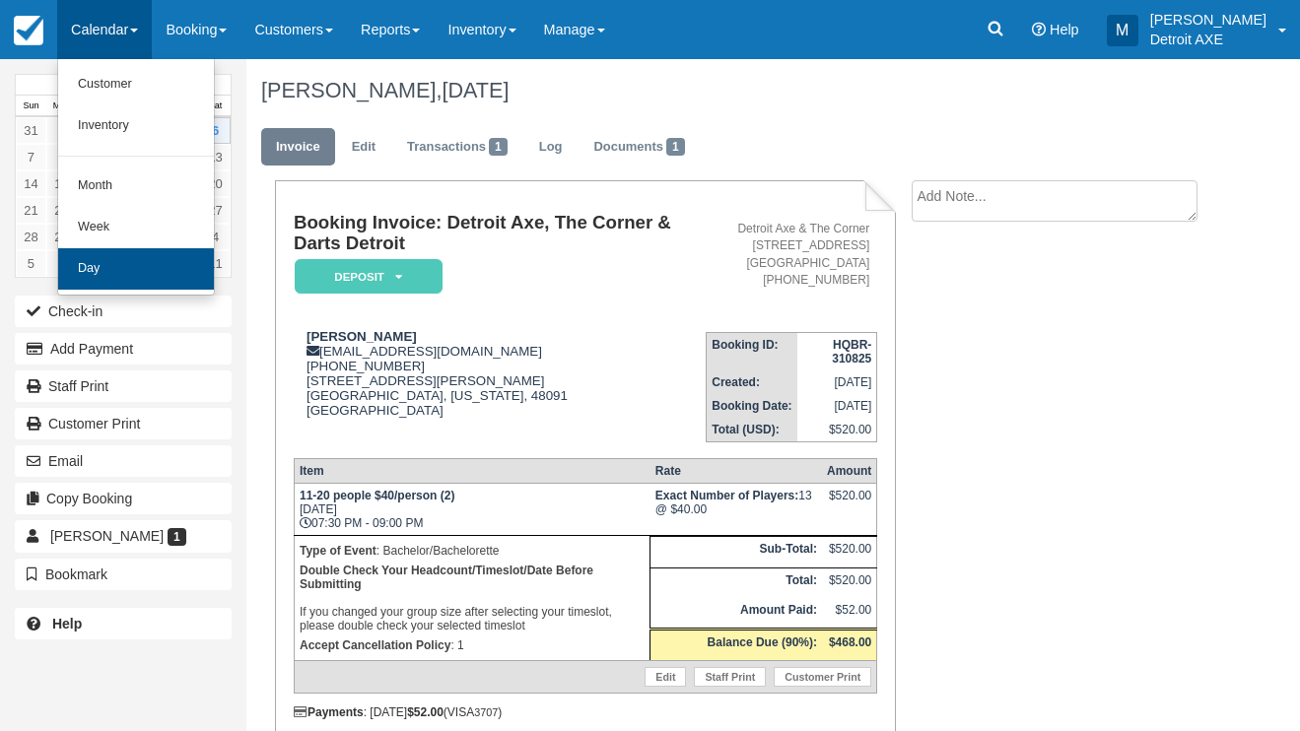
click at [98, 264] on link "Day" at bounding box center [136, 268] width 156 height 41
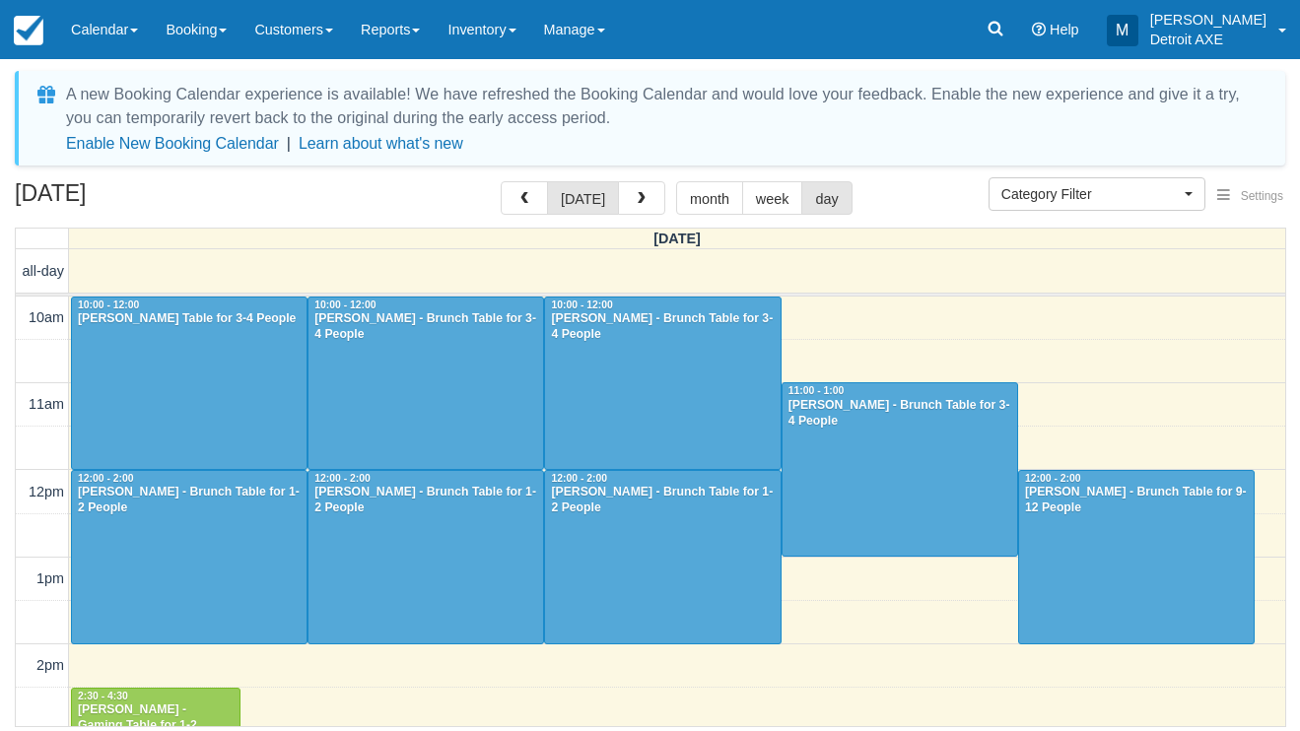
select select
